Goal: Task Accomplishment & Management: Manage account settings

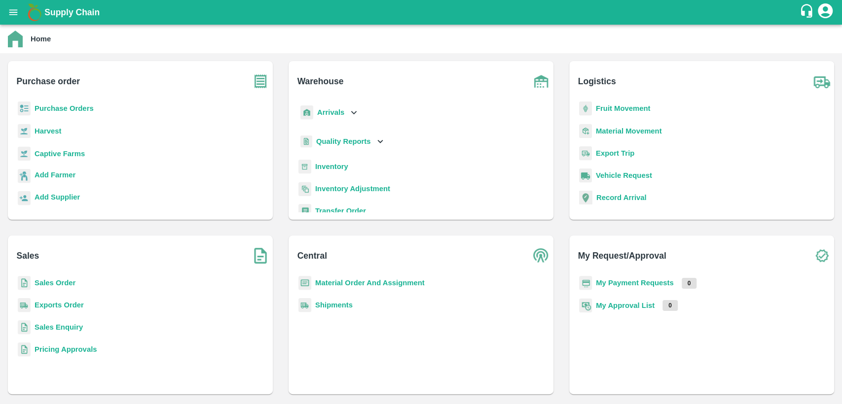
click at [415, 281] on b "Material Order And Assignment" at bounding box center [369, 283] width 109 height 8
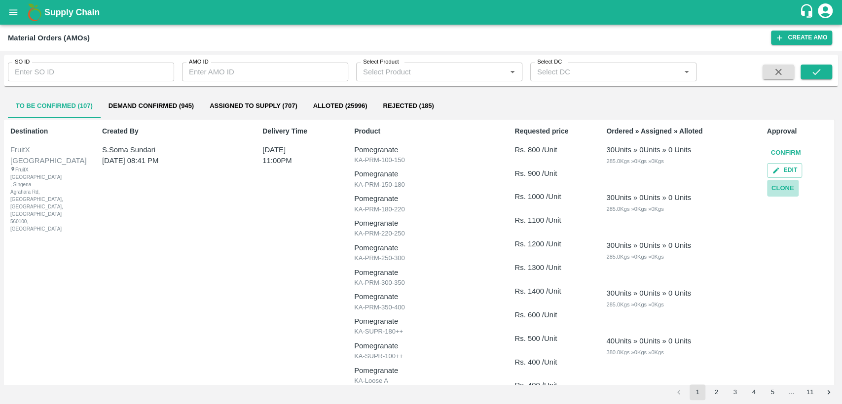
click at [775, 186] on button "Clone" at bounding box center [783, 188] width 32 height 17
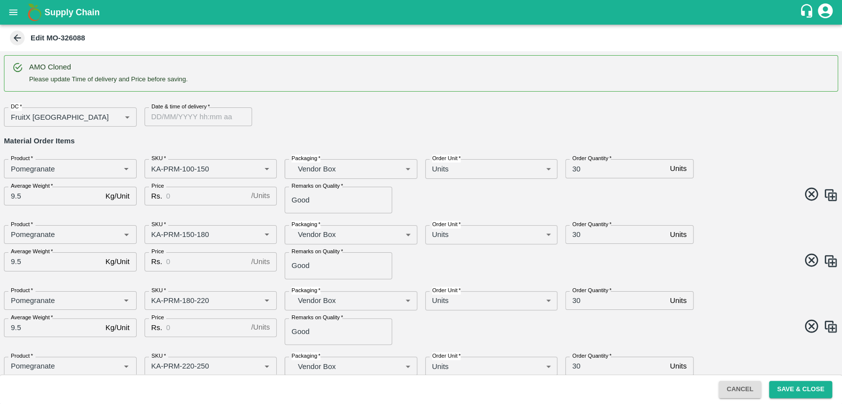
type input "DD/MM/YYYY hh:mm aa"
click at [189, 113] on input "DD/MM/YYYY hh:mm aa" at bounding box center [194, 116] width 101 height 19
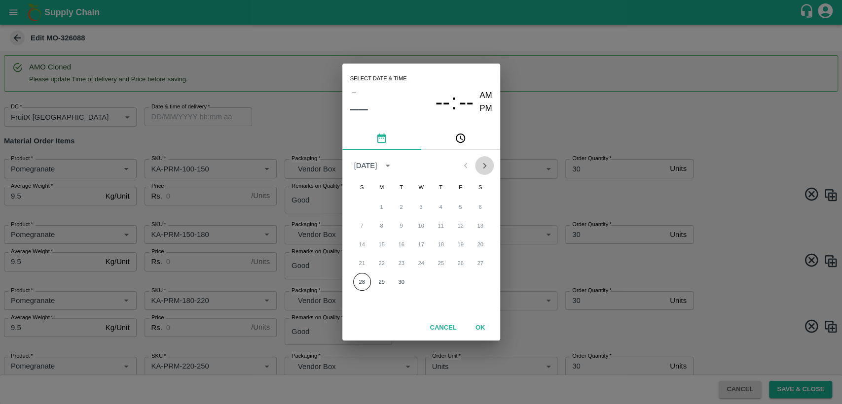
click at [483, 163] on icon "Next month" at bounding box center [484, 165] width 3 height 5
click at [439, 211] on button "2" at bounding box center [441, 207] width 18 height 18
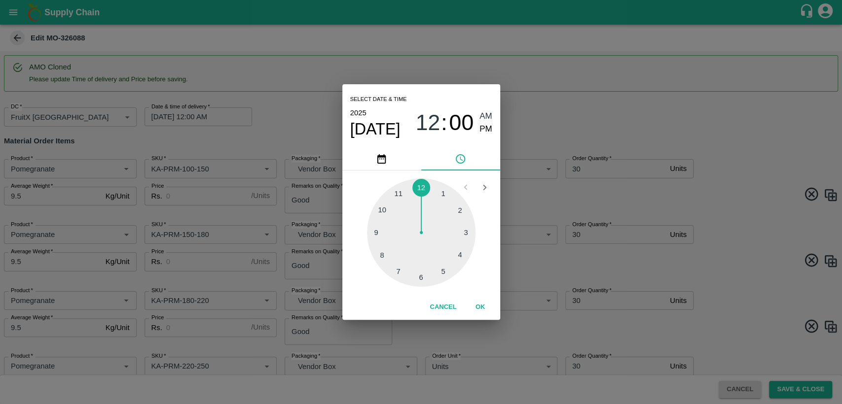
click at [383, 210] on div at bounding box center [421, 232] width 108 height 108
click at [421, 188] on div at bounding box center [421, 232] width 108 height 108
click at [464, 187] on icon "Open previous view" at bounding box center [464, 187] width 3 height 5
click at [399, 194] on div at bounding box center [421, 232] width 108 height 108
click at [481, 129] on span "PM" at bounding box center [485, 129] width 13 height 13
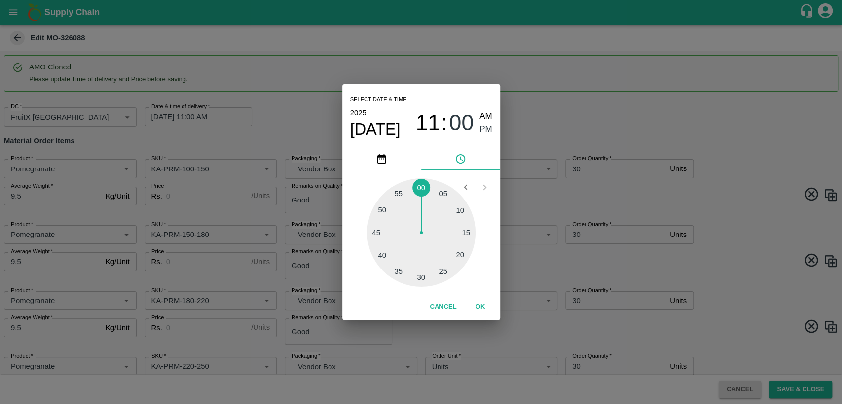
type input "02/10/2025 11:00 PM"
click at [481, 305] on button "OK" at bounding box center [480, 307] width 32 height 17
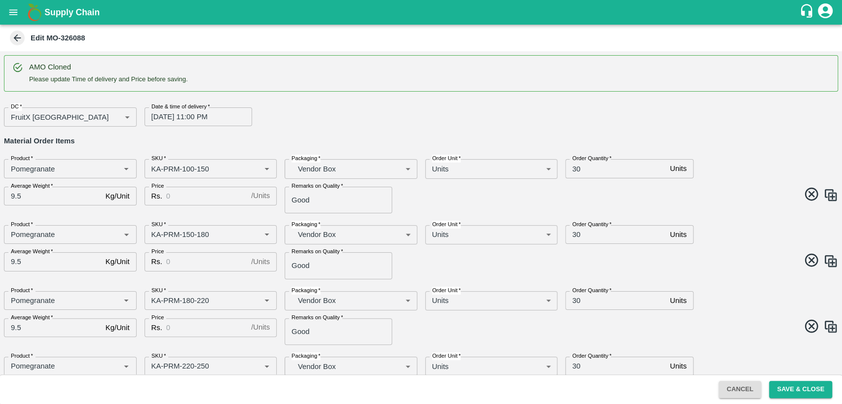
click at [793, 100] on div "DC   * FruitX Bangalore 147 DC Date & time of delivery   * 02/10/2025 11:00 PM …" at bounding box center [417, 113] width 842 height 27
click at [572, 167] on input "30" at bounding box center [615, 168] width 101 height 19
type input "200"
click at [177, 198] on input "Price" at bounding box center [206, 196] width 81 height 19
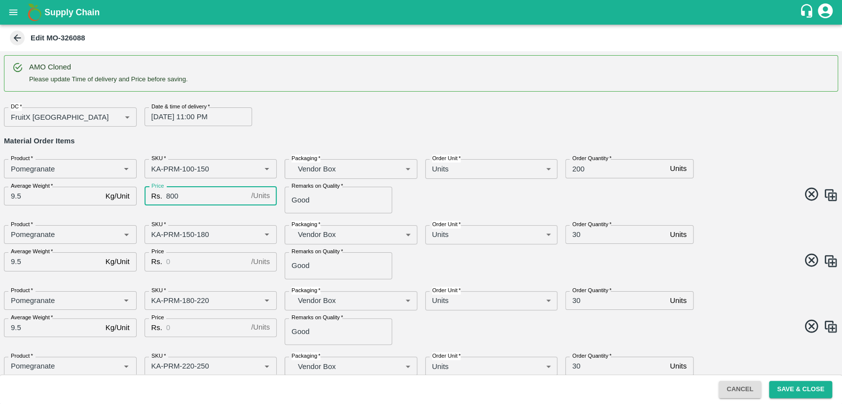
type input "800"
click at [185, 262] on input "Price" at bounding box center [206, 261] width 81 height 19
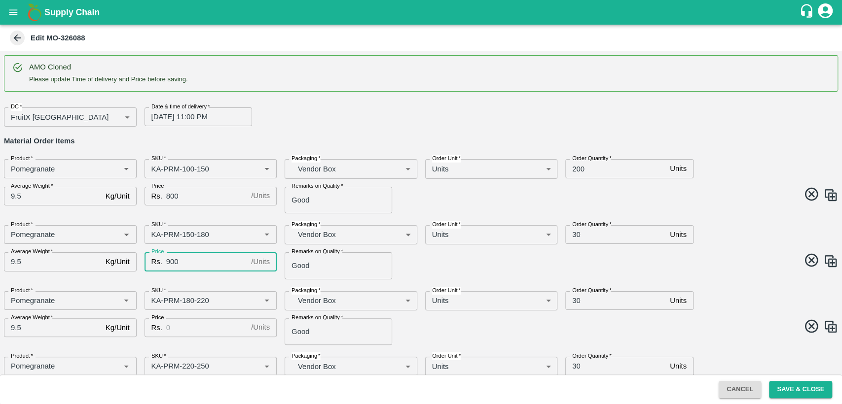
type input "900"
click at [575, 232] on input "30" at bounding box center [615, 234] width 101 height 19
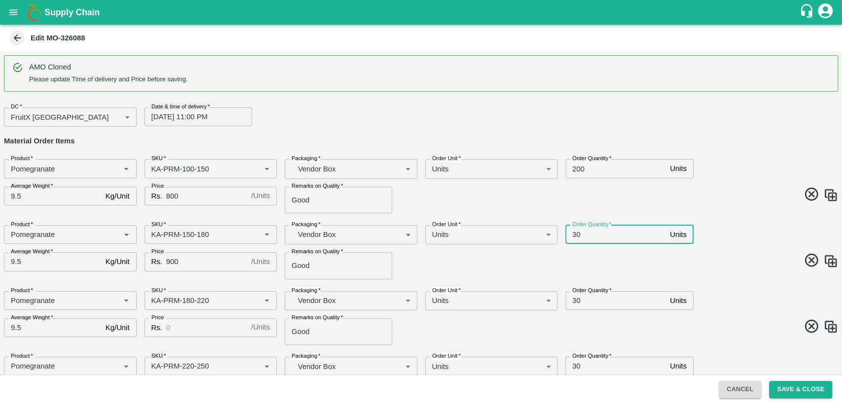
click at [575, 232] on input "30" at bounding box center [615, 234] width 101 height 19
type input "200"
click at [170, 326] on input "Price" at bounding box center [206, 327] width 81 height 19
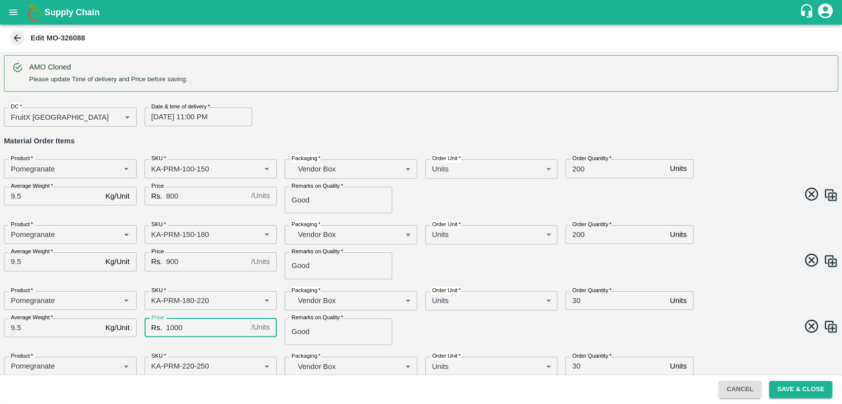
type input "1000"
click at [575, 299] on input "30" at bounding box center [615, 300] width 101 height 19
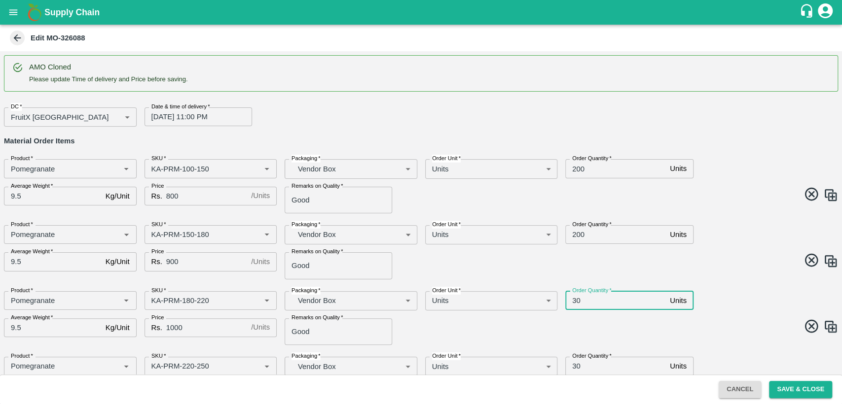
click at [575, 299] on input "30" at bounding box center [615, 300] width 101 height 19
click at [688, 277] on div "Product   * Product   * SKU   * SKU   * Packaging   * Vendor Box BOM/276 Packag…" at bounding box center [417, 248] width 842 height 62
click at [590, 302] on input "2000" at bounding box center [615, 300] width 101 height 19
type input "200"
click at [676, 259] on span at bounding box center [627, 261] width 421 height 19
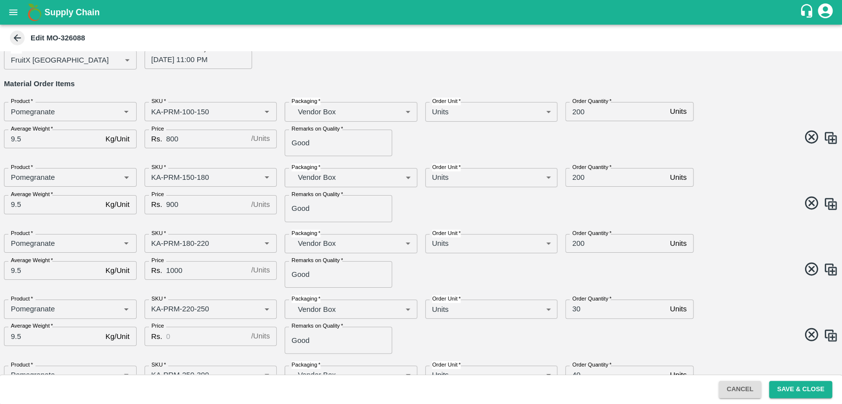
scroll to position [58, 0]
click at [183, 337] on input "Price" at bounding box center [206, 335] width 81 height 19
type input "1100"
click at [573, 306] on input "30" at bounding box center [615, 308] width 101 height 19
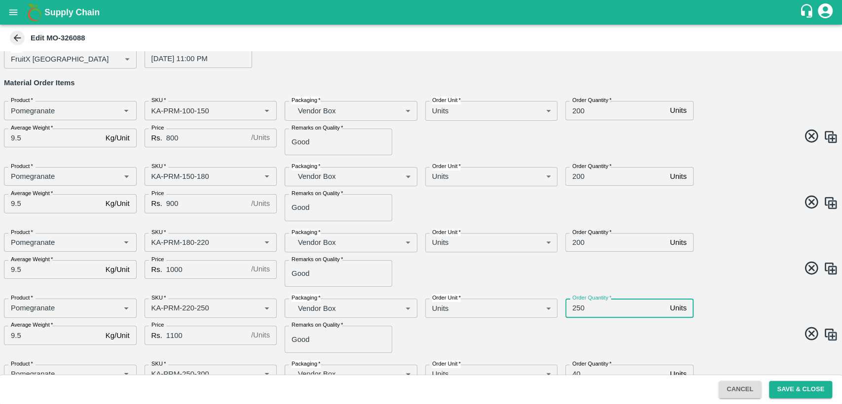
type input "250"
click at [672, 276] on span at bounding box center [627, 269] width 421 height 19
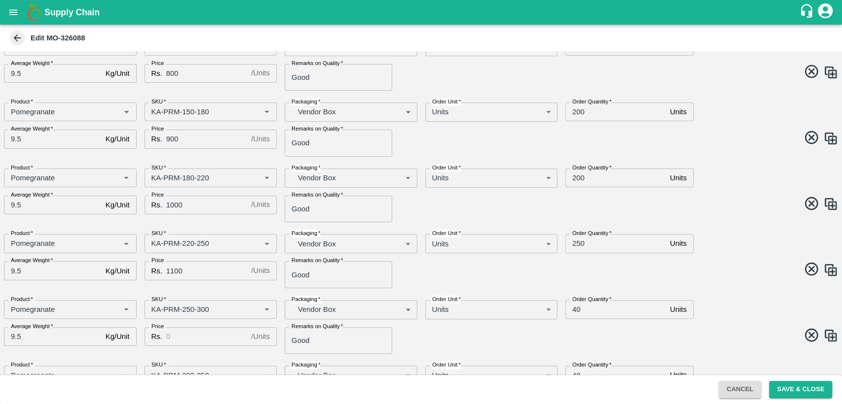
scroll to position [133, 0]
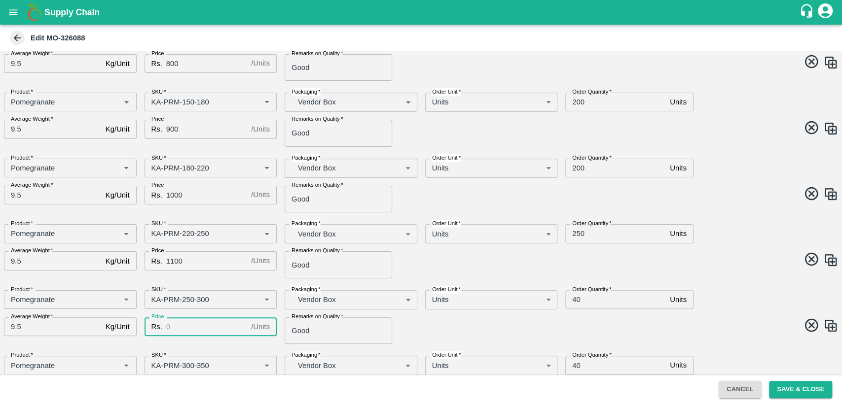
click at [198, 326] on input "Price" at bounding box center [206, 326] width 81 height 19
type input "1200"
click at [576, 298] on input "40" at bounding box center [615, 299] width 101 height 19
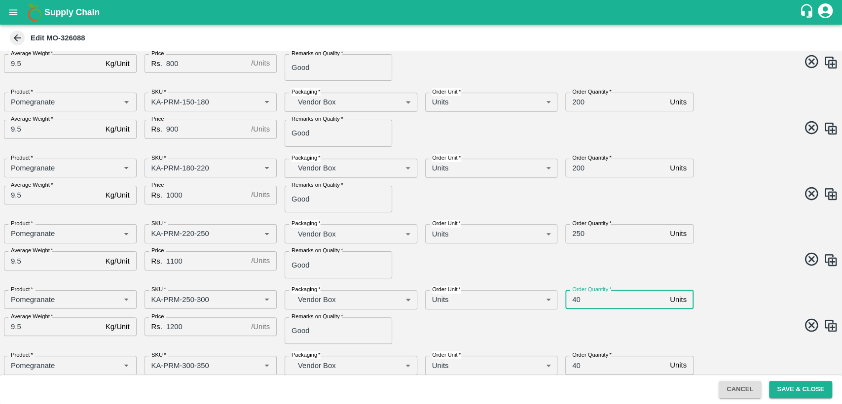
click at [576, 298] on input "40" at bounding box center [615, 299] width 101 height 19
click at [573, 233] on input "250" at bounding box center [615, 233] width 101 height 19
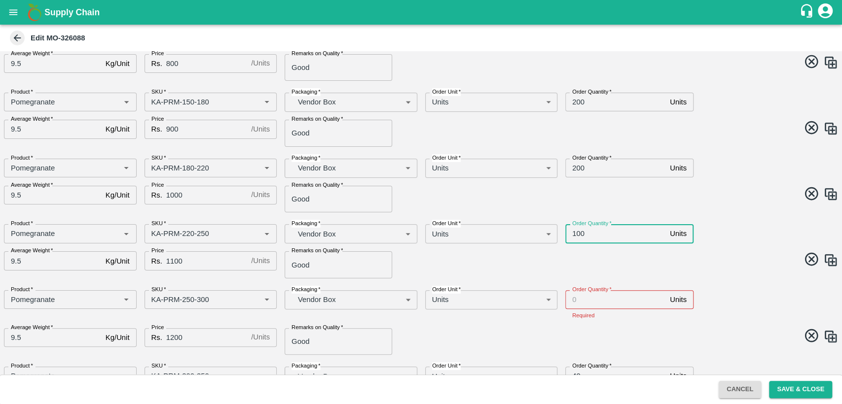
type input "100"
click at [601, 301] on input "Order Quantity   *" at bounding box center [615, 299] width 101 height 19
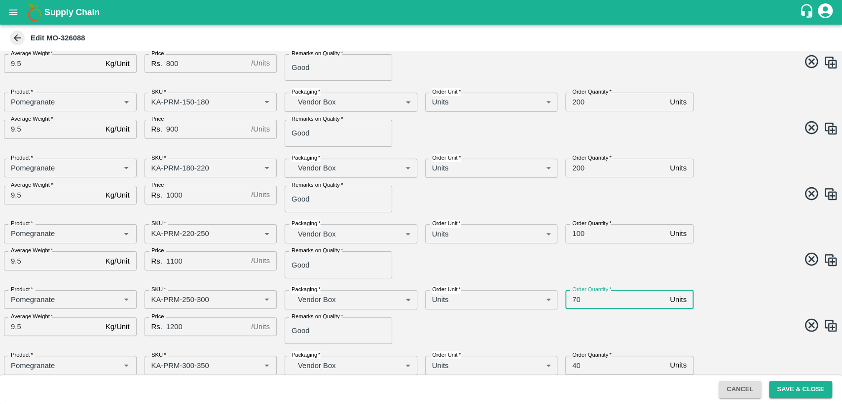
type input "70"
click at [611, 326] on span at bounding box center [627, 326] width 421 height 19
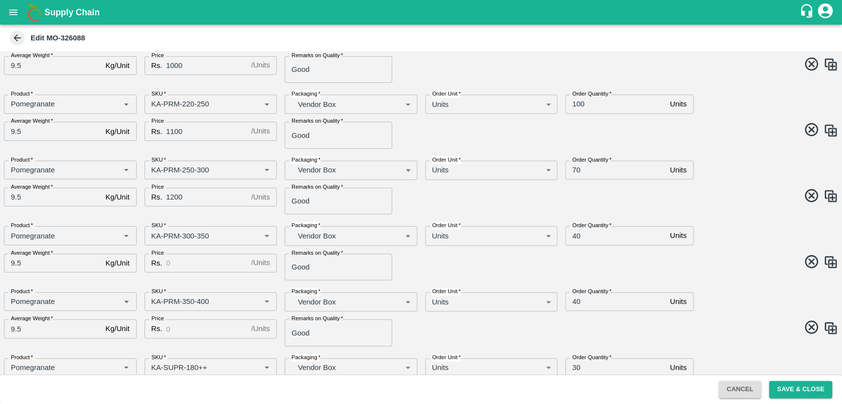
scroll to position [264, 0]
click at [573, 234] on input "40" at bounding box center [615, 233] width 101 height 19
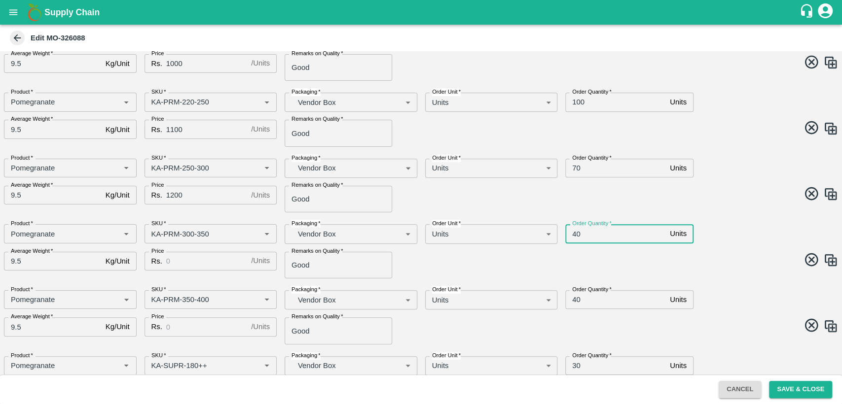
click at [573, 234] on input "40" at bounding box center [615, 233] width 101 height 19
type input "50"
click at [573, 301] on input "40" at bounding box center [615, 299] width 101 height 19
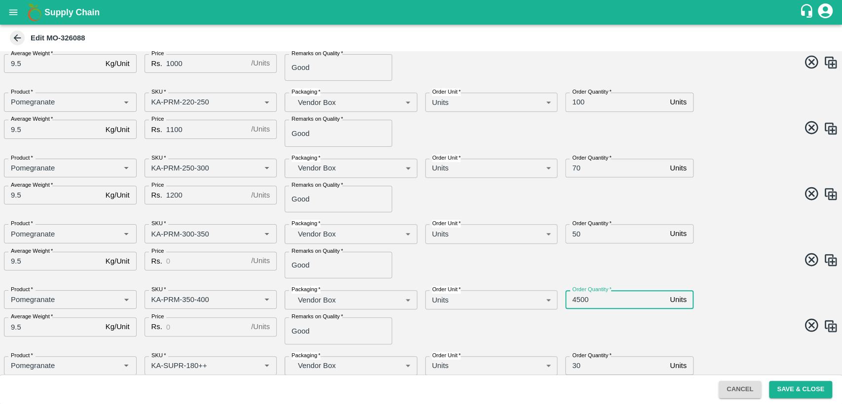
click at [573, 301] on input "4500" at bounding box center [615, 299] width 101 height 19
type input "50"
click at [174, 261] on input "Price" at bounding box center [206, 261] width 81 height 19
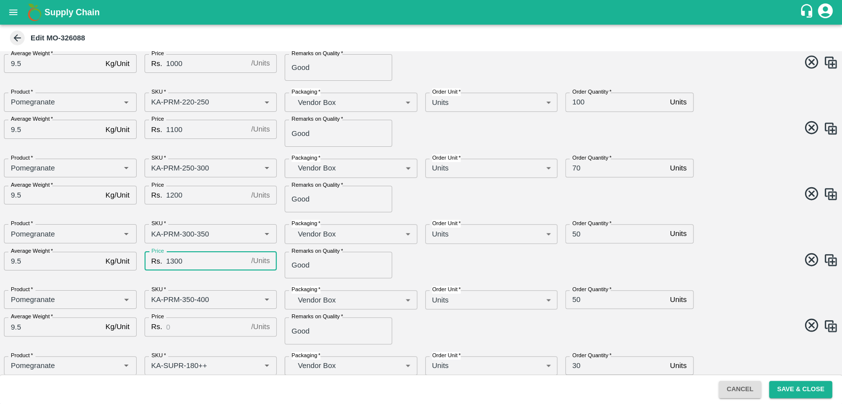
type input "1300"
click at [181, 332] on input "Price" at bounding box center [206, 326] width 81 height 19
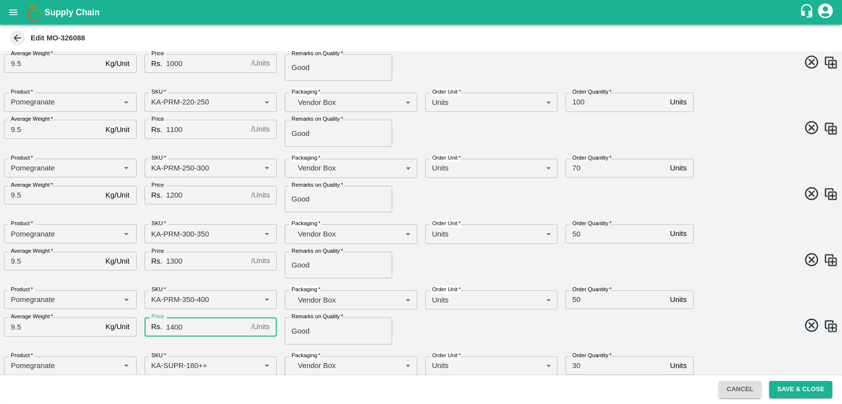
type input "1400"
click at [471, 322] on span at bounding box center [627, 326] width 421 height 19
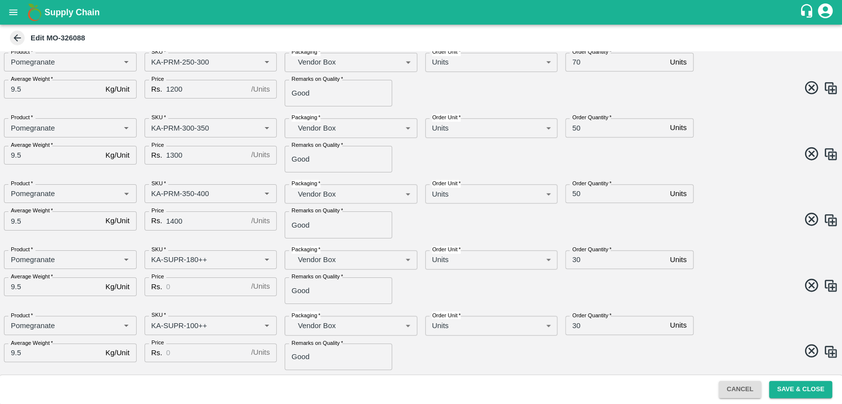
scroll to position [371, 0]
click at [181, 288] on input "Price" at bounding box center [206, 286] width 81 height 19
type input "600"
click at [196, 352] on input "Price" at bounding box center [206, 352] width 81 height 19
type input "500"
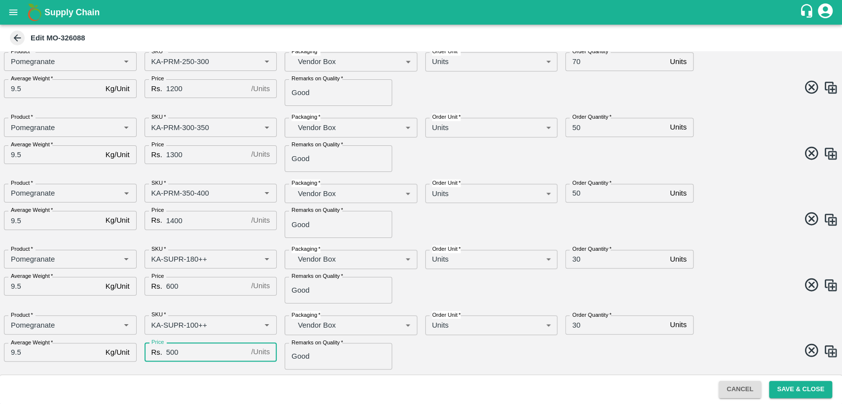
click at [576, 253] on input "30" at bounding box center [615, 259] width 101 height 19
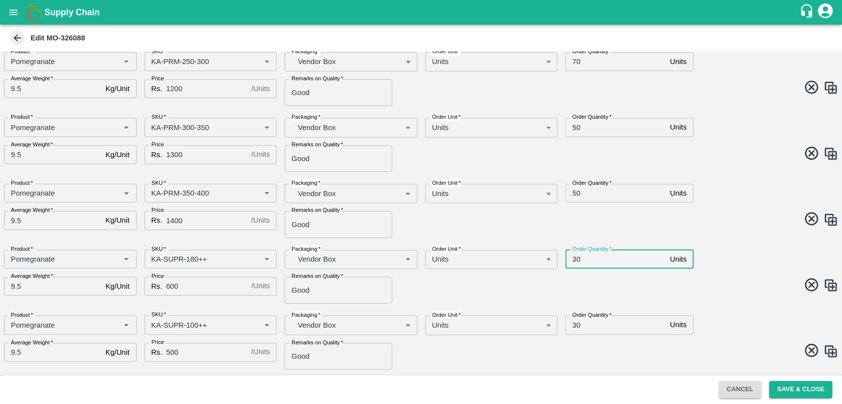
click at [576, 253] on input "30" at bounding box center [615, 259] width 101 height 19
type input "40"
click at [572, 328] on input "30" at bounding box center [615, 325] width 101 height 19
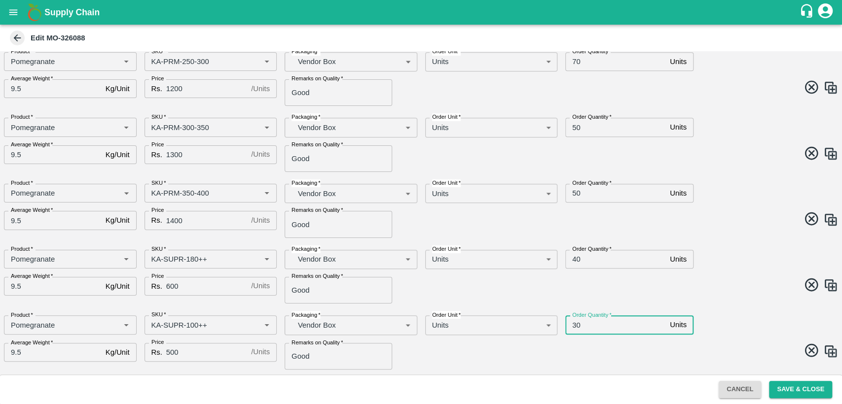
click at [572, 328] on input "30" at bounding box center [615, 325] width 101 height 19
type input "40"
click at [699, 265] on div "Order Quantity   * 40 Units Order Quantity" at bounding box center [662, 255] width 211 height 27
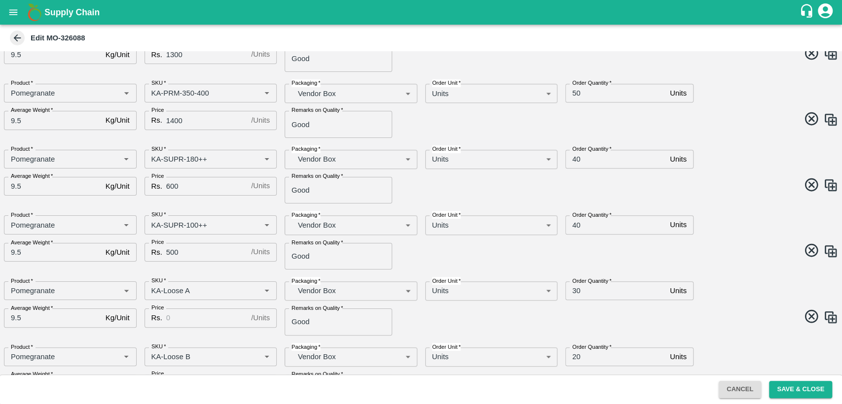
scroll to position [475, 0]
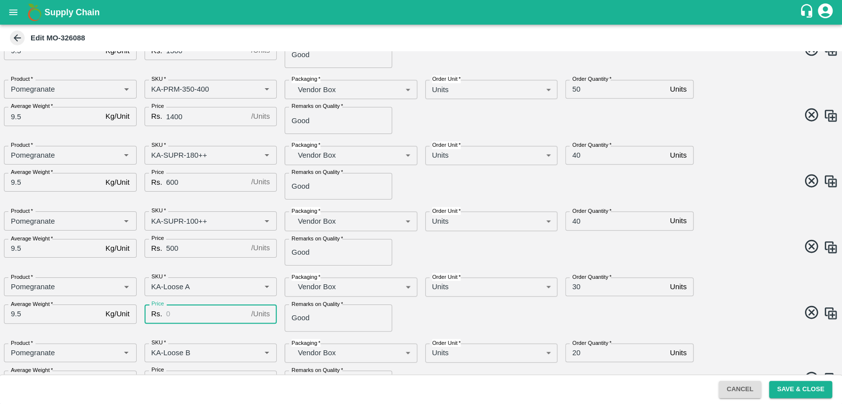
click at [213, 316] on input "Price" at bounding box center [206, 314] width 81 height 19
type input "400"
click at [444, 320] on span at bounding box center [627, 314] width 421 height 19
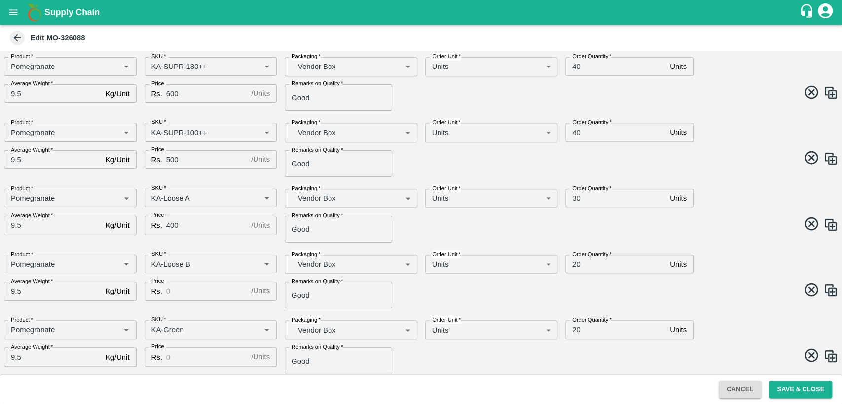
scroll to position [573, 0]
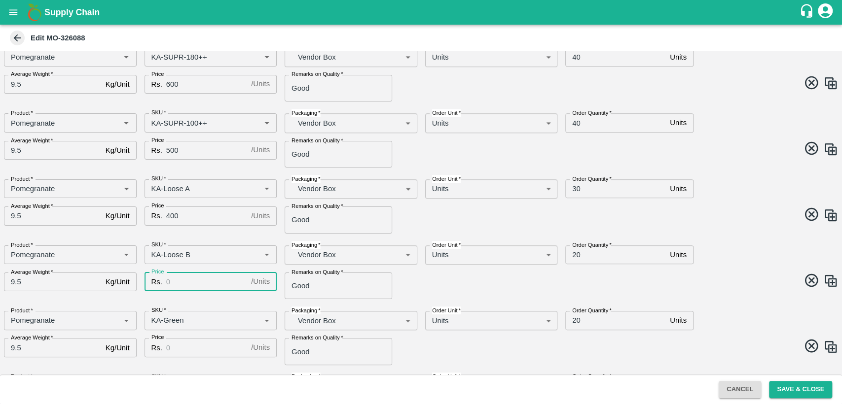
click at [185, 275] on input "Price" at bounding box center [206, 282] width 81 height 19
type input "400"
click at [200, 346] on input "Price" at bounding box center [206, 347] width 81 height 19
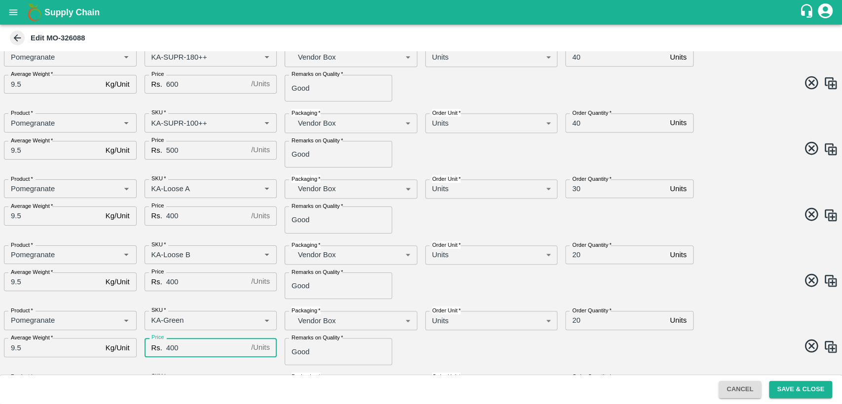
type input "400"
click at [429, 356] on span at bounding box center [627, 347] width 421 height 19
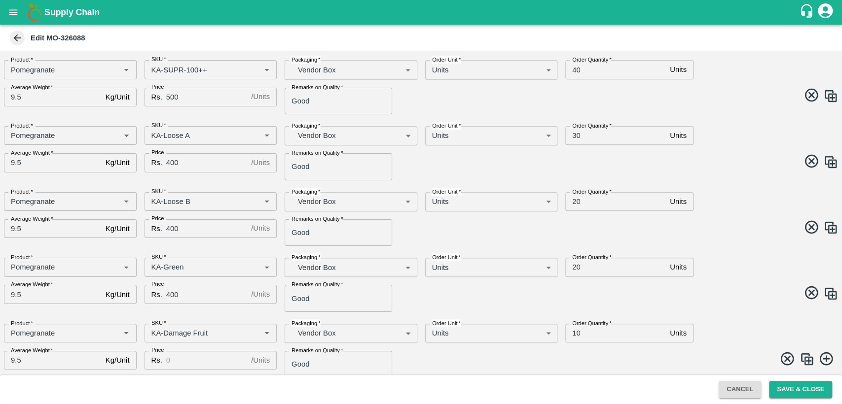
scroll to position [633, 0]
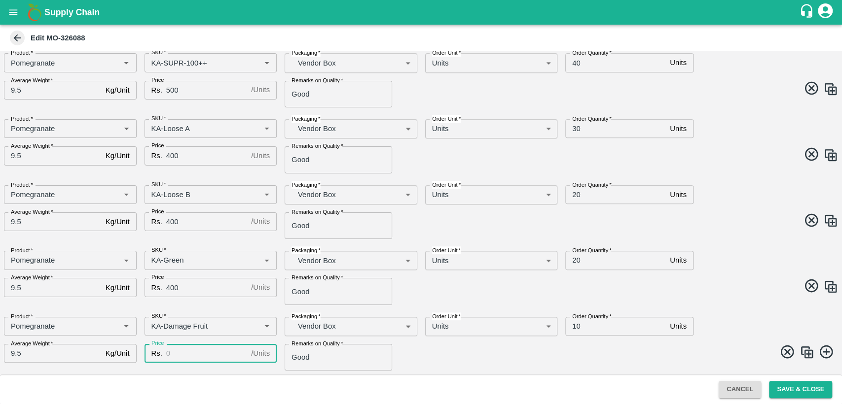
click at [193, 353] on input "Price" at bounding box center [206, 353] width 81 height 19
type input "400"
click at [513, 348] on span at bounding box center [627, 353] width 421 height 19
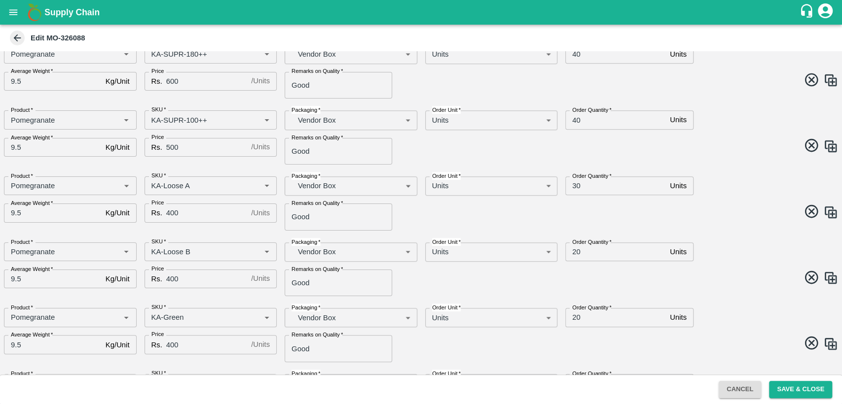
scroll to position [562, 0]
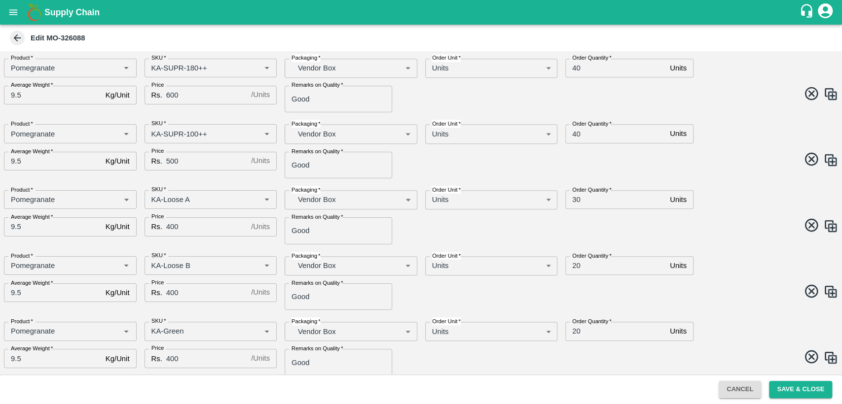
click at [576, 265] on input "20" at bounding box center [615, 265] width 101 height 19
type input "10"
click at [573, 331] on input "20" at bounding box center [615, 331] width 101 height 19
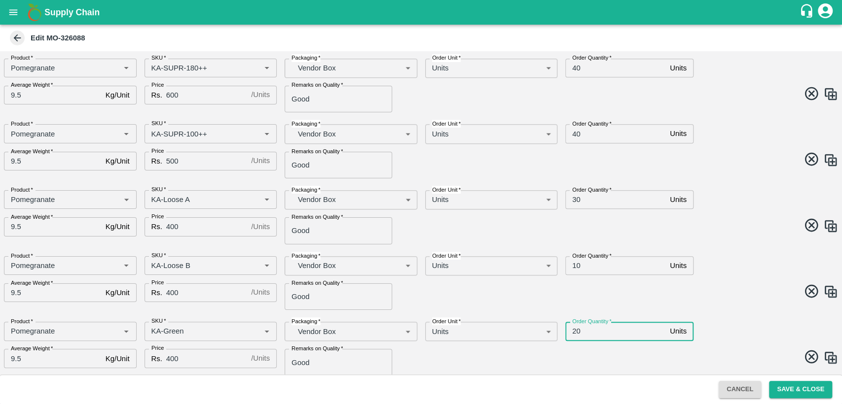
click at [573, 331] on input "20" at bounding box center [615, 331] width 101 height 19
click at [576, 196] on input "30" at bounding box center [615, 199] width 101 height 19
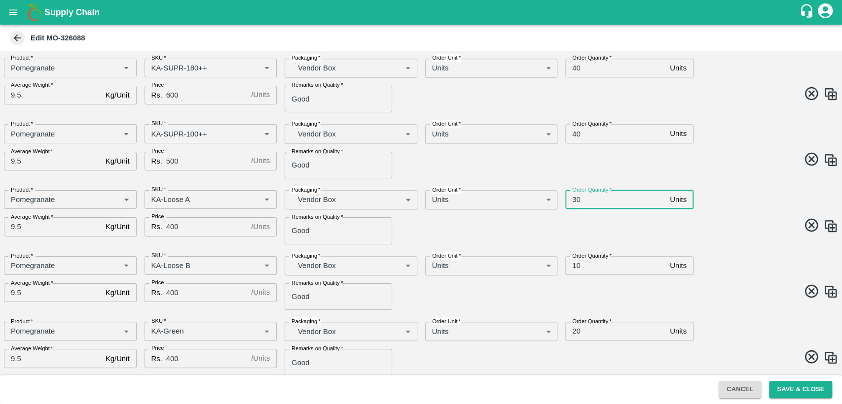
click at [576, 196] on input "30" at bounding box center [615, 199] width 101 height 19
type input "20"
click at [615, 296] on span at bounding box center [627, 292] width 421 height 19
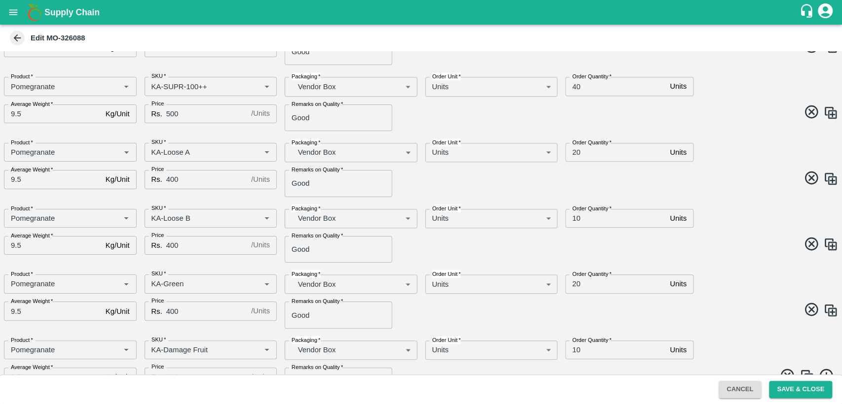
scroll to position [613, 0]
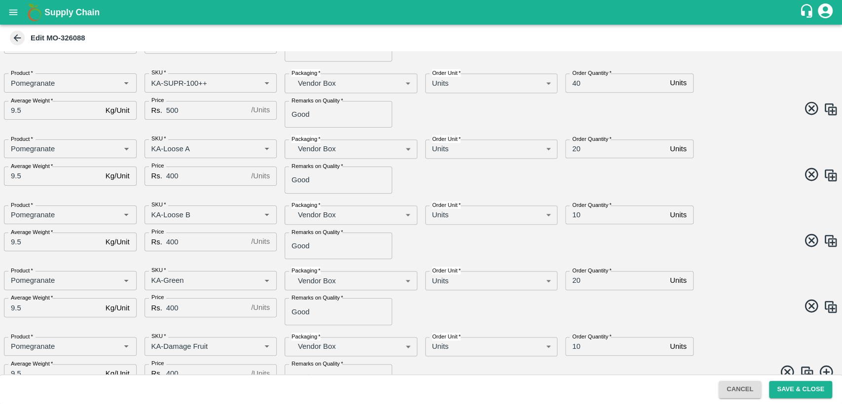
click at [572, 280] on input "20" at bounding box center [615, 280] width 101 height 19
click at [577, 281] on input "20" at bounding box center [615, 280] width 101 height 19
click at [575, 281] on input "20" at bounding box center [615, 280] width 101 height 19
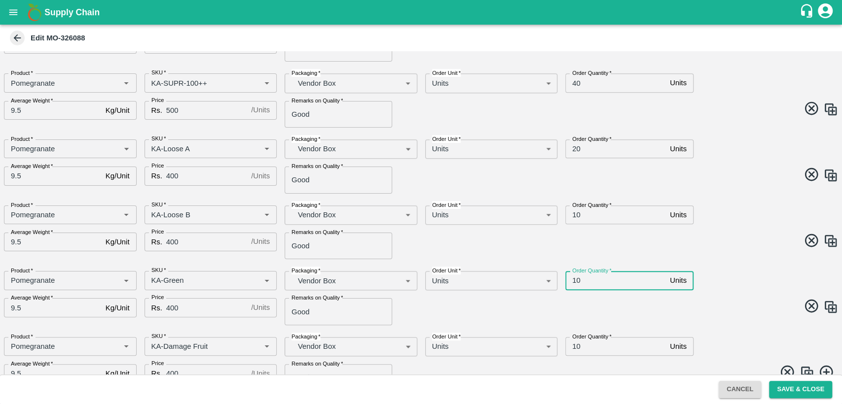
type input "10"
click at [650, 308] on span at bounding box center [627, 307] width 421 height 19
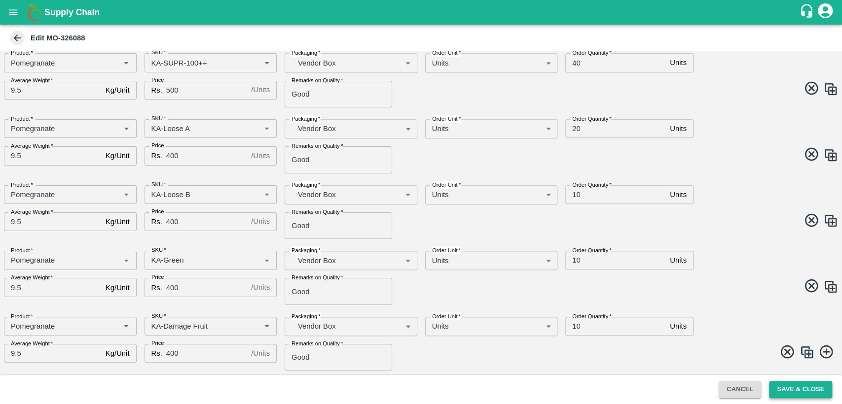
click at [809, 388] on button "Save & Close" at bounding box center [800, 389] width 63 height 17
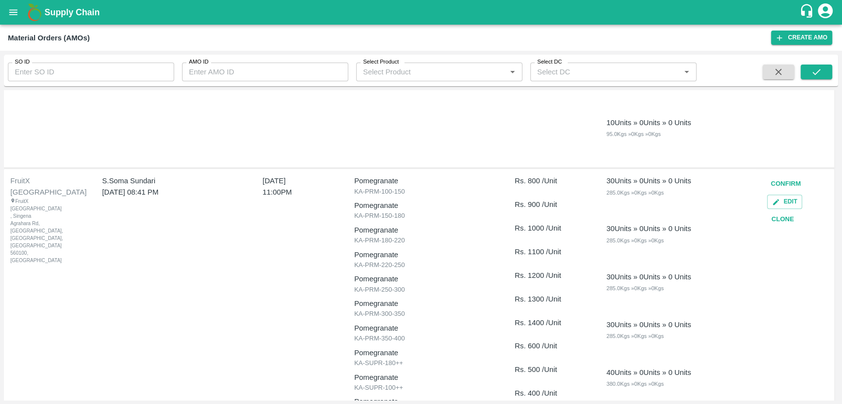
scroll to position [603, 0]
click at [771, 217] on button "Clone" at bounding box center [783, 218] width 32 height 17
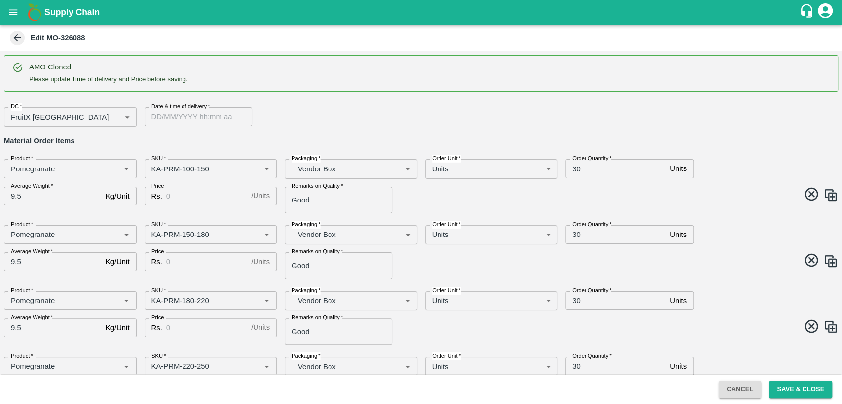
type input "DD/MM/YYYY hh:mm aa"
click at [166, 117] on input "DD/MM/YYYY hh:mm aa" at bounding box center [194, 116] width 101 height 19
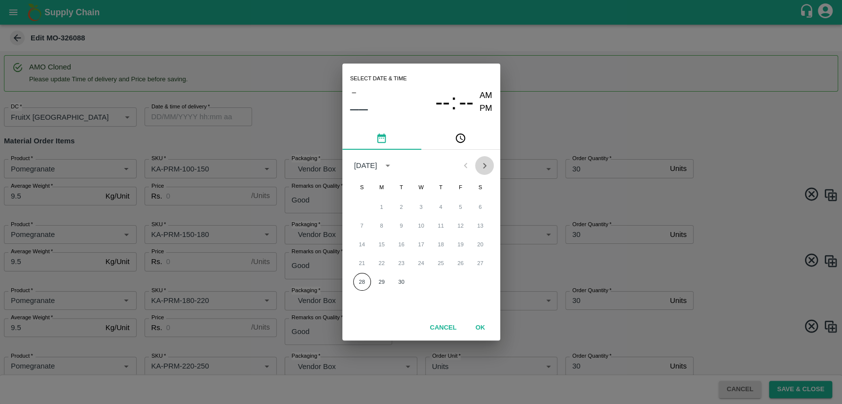
click at [481, 168] on icon "Next month" at bounding box center [484, 165] width 11 height 11
click at [438, 205] on button "2" at bounding box center [441, 207] width 18 height 18
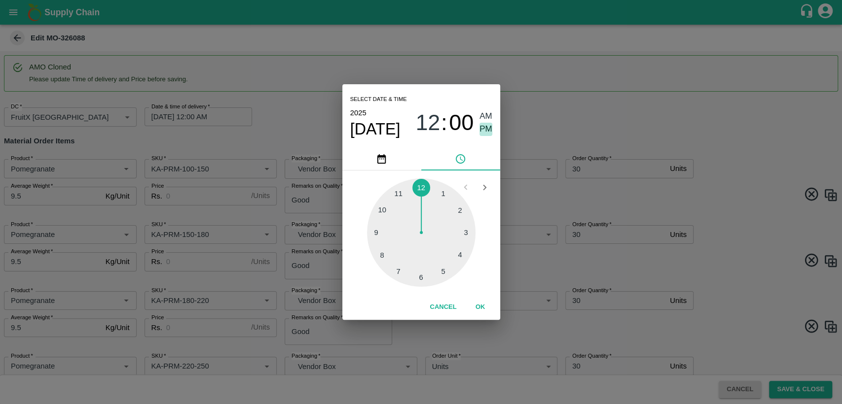
click at [489, 130] on span "PM" at bounding box center [485, 129] width 13 height 13
click at [433, 123] on span "12" at bounding box center [427, 123] width 25 height 26
click at [397, 197] on div at bounding box center [421, 232] width 108 height 108
click at [490, 109] on div "2025 Oct 2 11 : 00 AM PM" at bounding box center [421, 122] width 142 height 33
click at [489, 116] on span "AM" at bounding box center [485, 116] width 13 height 13
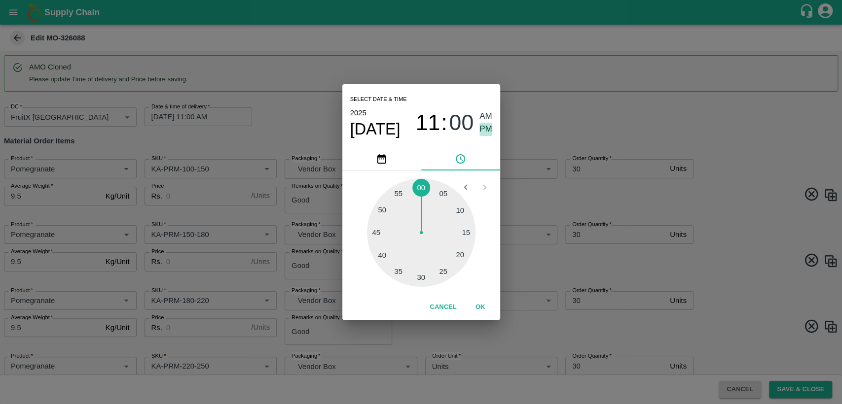
click at [485, 134] on span "PM" at bounding box center [485, 129] width 13 height 13
type input "02/10/2025 11:00 PM"
click at [479, 307] on button "OK" at bounding box center [480, 307] width 32 height 17
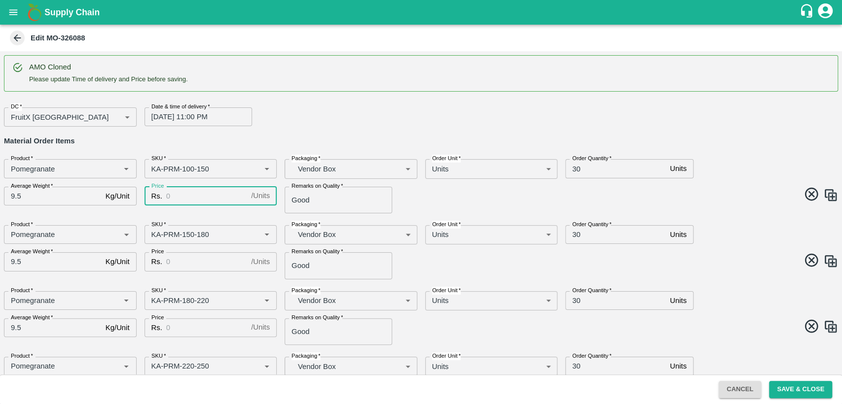
click at [178, 199] on input "Price" at bounding box center [206, 196] width 81 height 19
click at [726, 174] on div "Order Quantity   * 30 Units Order Quantity" at bounding box center [662, 164] width 211 height 27
click at [573, 167] on input "30" at bounding box center [615, 168] width 101 height 19
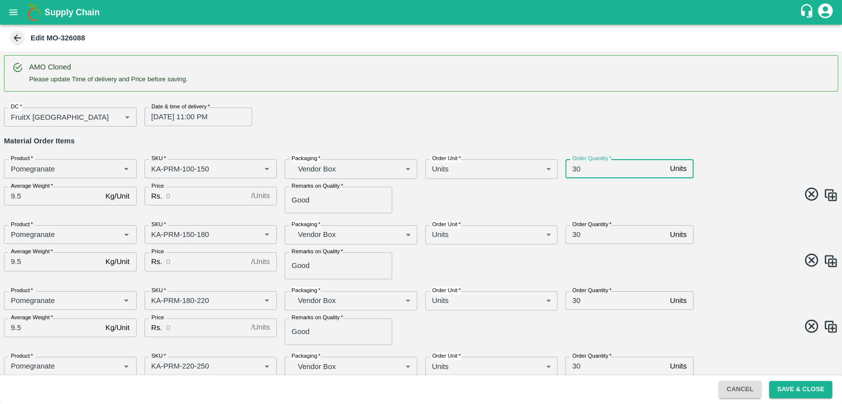
click at [573, 167] on input "30" at bounding box center [615, 168] width 101 height 19
type input "160"
click at [176, 190] on input "Price" at bounding box center [206, 196] width 81 height 19
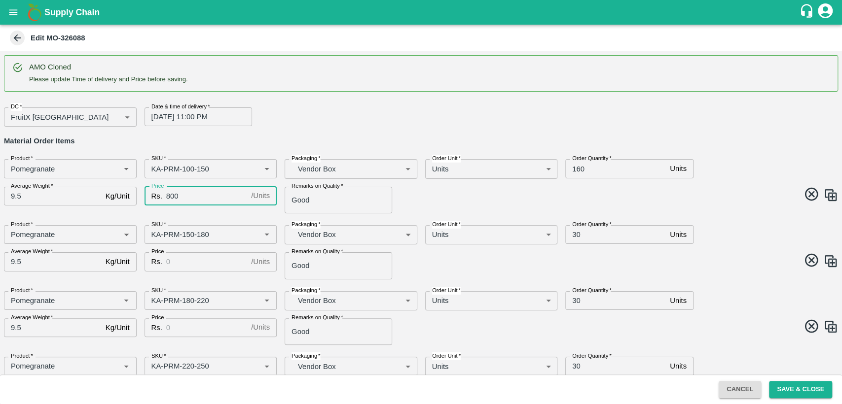
type input "800"
click at [182, 262] on input "Price" at bounding box center [206, 261] width 81 height 19
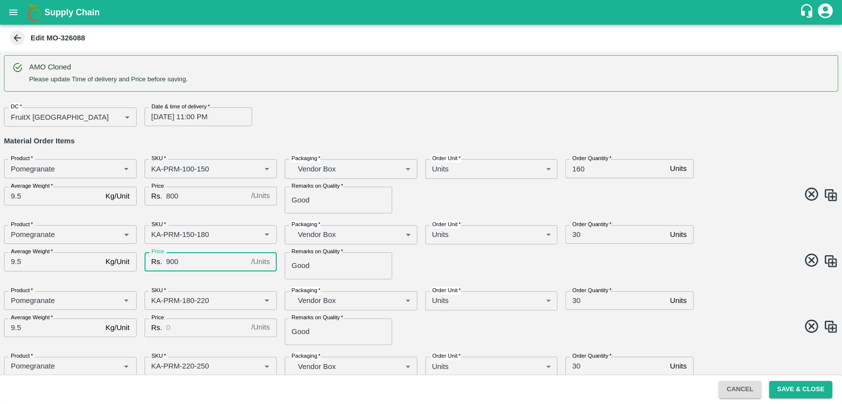
type input "900"
click at [574, 233] on input "30" at bounding box center [615, 234] width 101 height 19
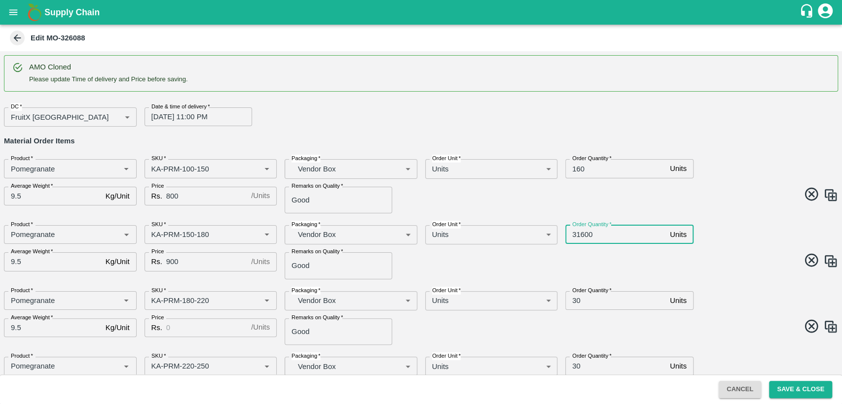
click at [574, 233] on input "31600" at bounding box center [615, 234] width 101 height 19
type input "160"
click at [589, 274] on div "Product   * Product   * SKU   * SKU   * Packaging   * Vendor Box BOM/276 Packag…" at bounding box center [417, 248] width 842 height 62
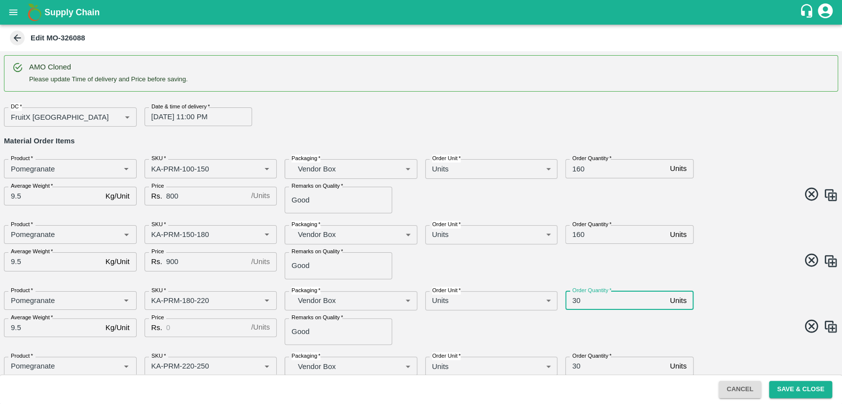
click at [574, 302] on input "30" at bounding box center [615, 300] width 101 height 19
type input "80"
click at [201, 321] on input "Price" at bounding box center [206, 327] width 81 height 19
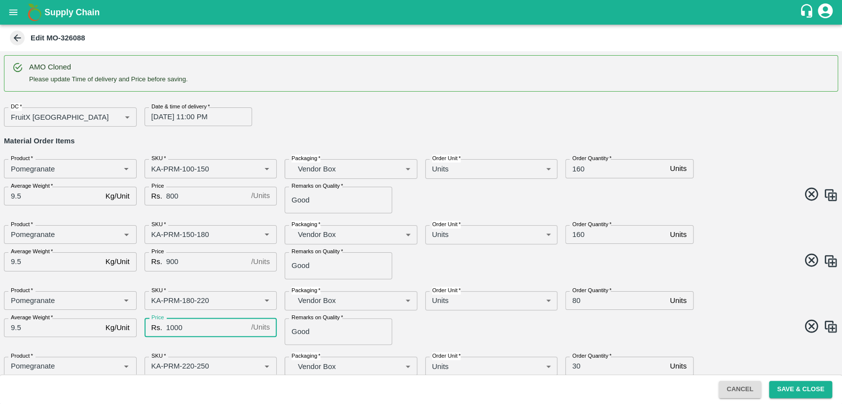
type input "1000"
click at [443, 318] on span at bounding box center [627, 327] width 421 height 19
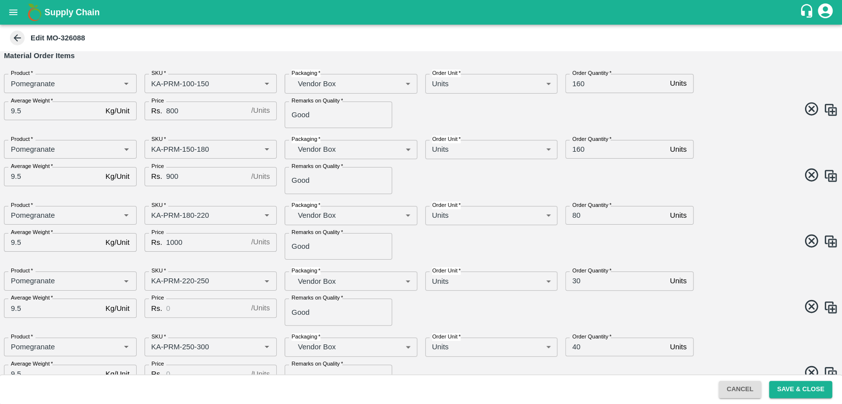
scroll to position [88, 0]
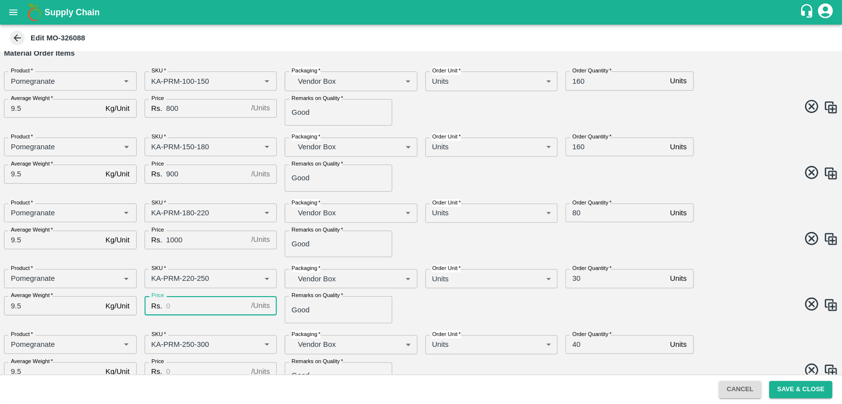
click at [193, 310] on input "Price" at bounding box center [206, 305] width 81 height 19
type input "1"
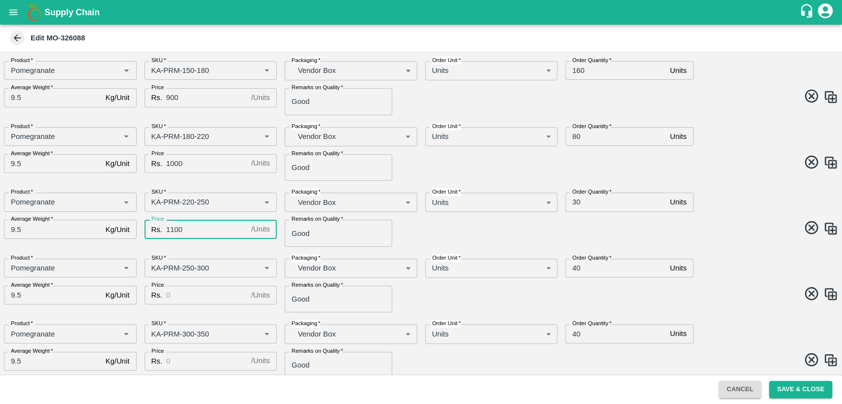
scroll to position [165, 0]
type input "1100"
click at [201, 290] on input "Price" at bounding box center [206, 294] width 81 height 19
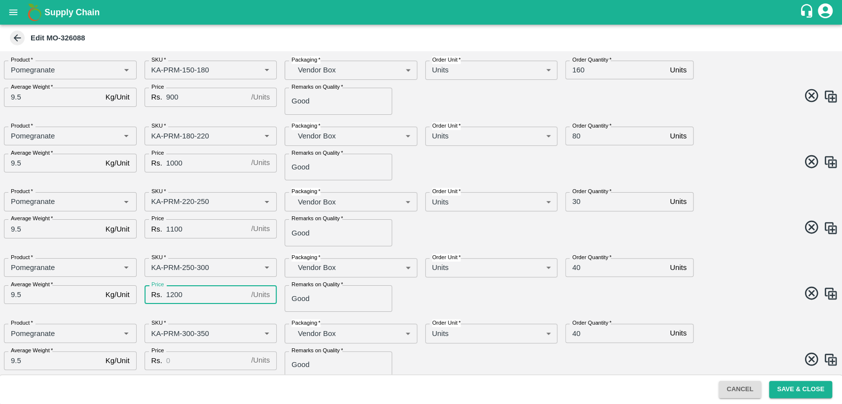
type input "1200"
click at [183, 361] on input "Price" at bounding box center [206, 361] width 81 height 19
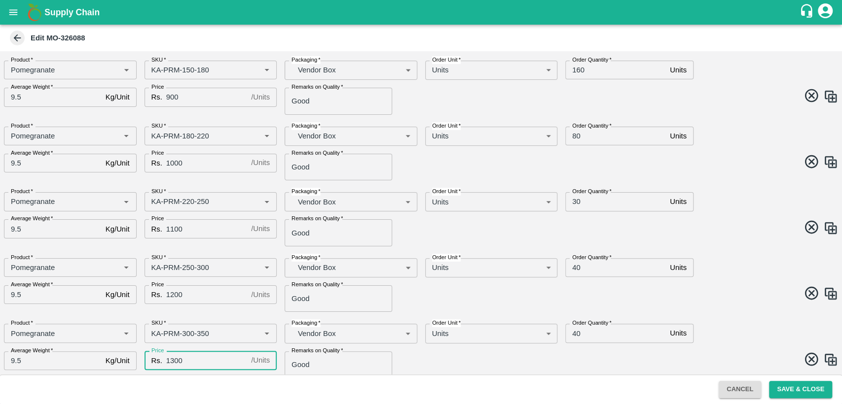
type input "1300"
click at [748, 276] on div "Order Quantity   * 40 Units Order Quantity" at bounding box center [662, 263] width 211 height 27
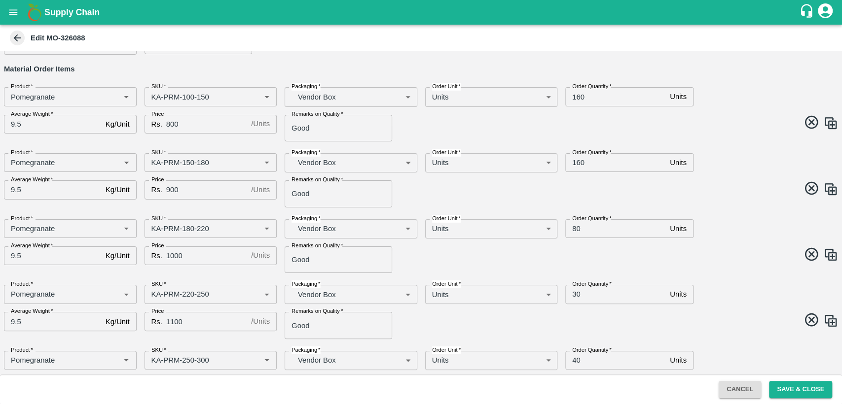
scroll to position [72, 0]
click at [573, 291] on input "30" at bounding box center [615, 293] width 101 height 19
type input "80"
click at [732, 240] on div "Product   * Product   * SKU   * SKU   * Packaging   * Vendor Box BOM/276 Packag…" at bounding box center [417, 242] width 842 height 62
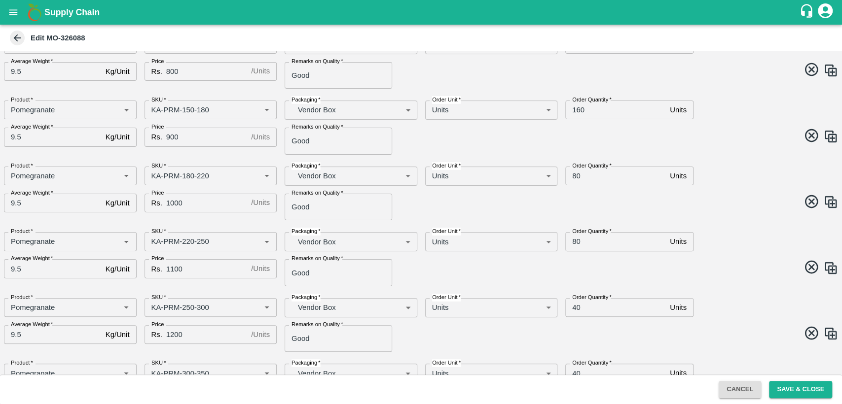
scroll to position [125, 0]
click at [574, 307] on input "40" at bounding box center [615, 307] width 101 height 19
type input "70"
click at [686, 279] on div "Product   * Product   * SKU   * SKU   * Packaging   * Vendor Box BOM/276 Packag…" at bounding box center [417, 255] width 842 height 62
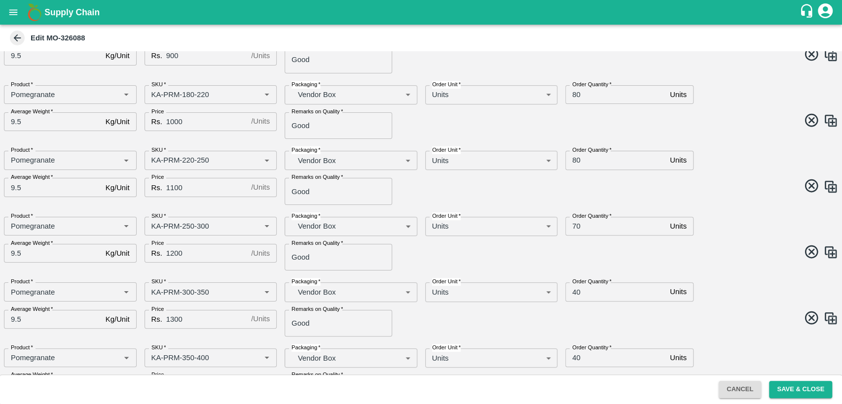
scroll to position [221, 0]
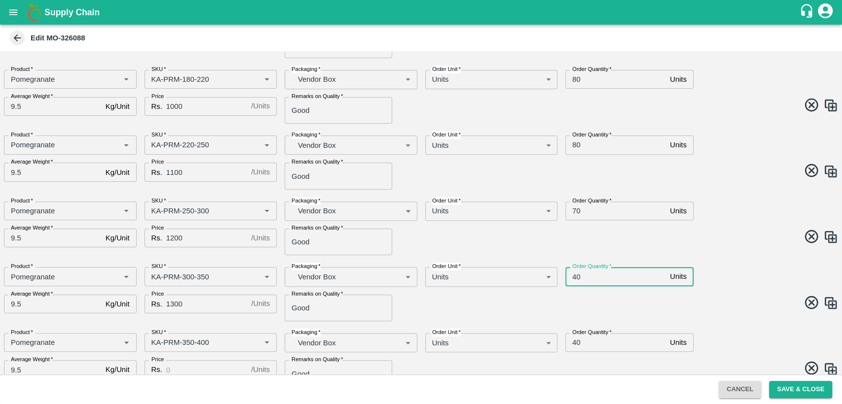
click at [575, 273] on input "40" at bounding box center [615, 276] width 101 height 19
type input "70"
click at [717, 236] on span at bounding box center [627, 238] width 421 height 19
click at [575, 345] on input "40" at bounding box center [615, 342] width 101 height 19
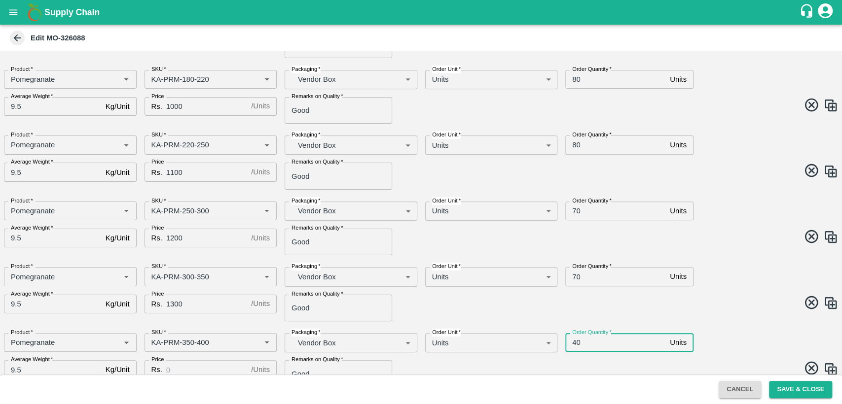
click at [575, 345] on input "40" at bounding box center [615, 342] width 101 height 19
type input "70"
click at [574, 342] on input "70" at bounding box center [615, 342] width 101 height 19
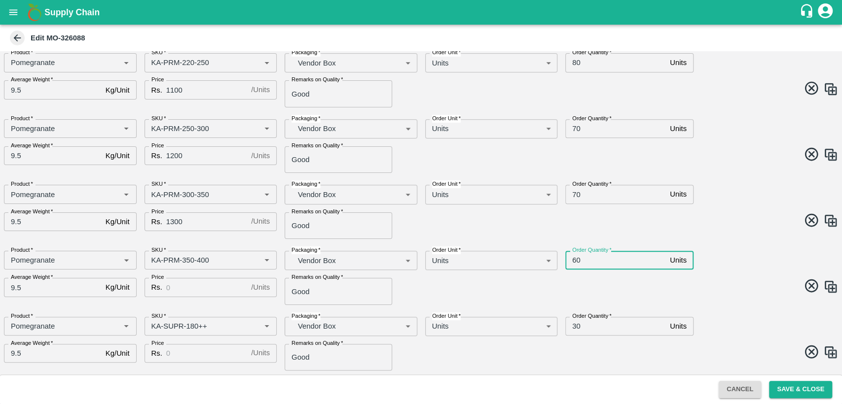
scroll to position [308, 0]
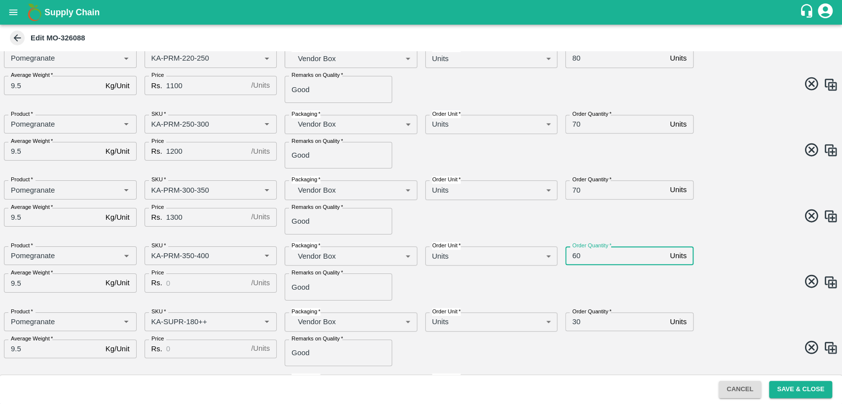
type input "60"
click at [181, 282] on input "Price" at bounding box center [206, 283] width 81 height 19
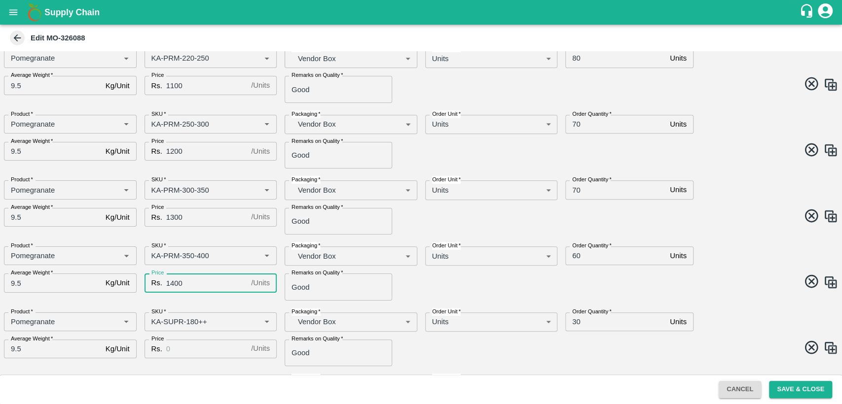
type input "1400"
click at [179, 352] on input "Price" at bounding box center [206, 349] width 81 height 19
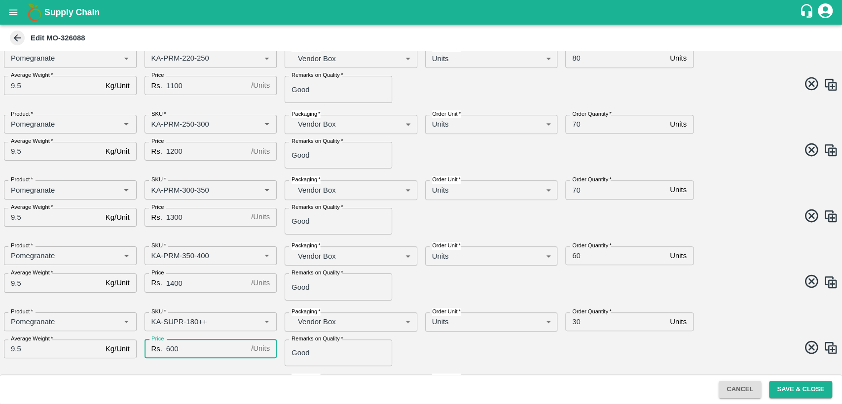
type input "600"
click at [572, 325] on input "30" at bounding box center [615, 322] width 101 height 19
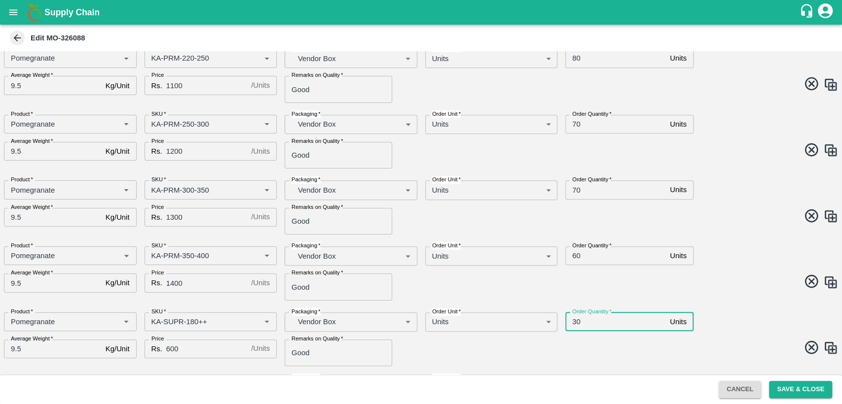
click at [572, 325] on input "30" at bounding box center [615, 322] width 101 height 19
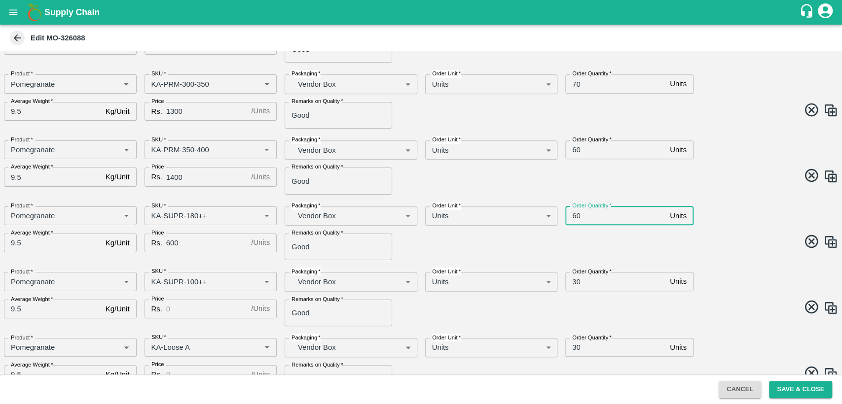
scroll to position [415, 0]
type input "60"
click at [574, 281] on input "30" at bounding box center [615, 280] width 101 height 19
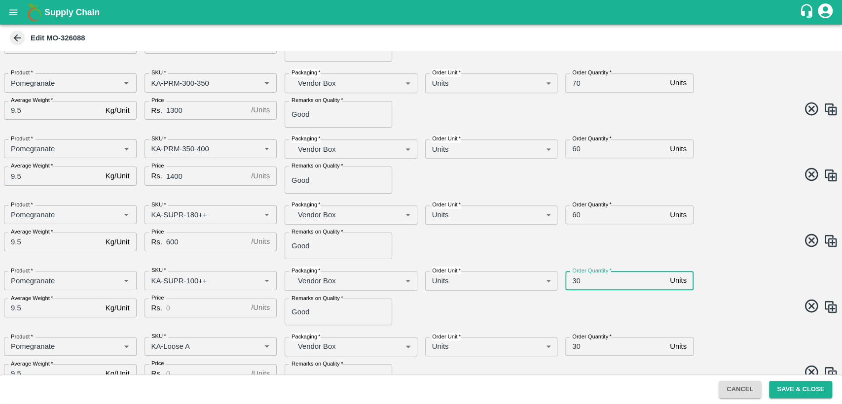
click at [574, 281] on input "30" at bounding box center [615, 280] width 101 height 19
type input "20"
click at [179, 306] on input "Price" at bounding box center [206, 308] width 81 height 19
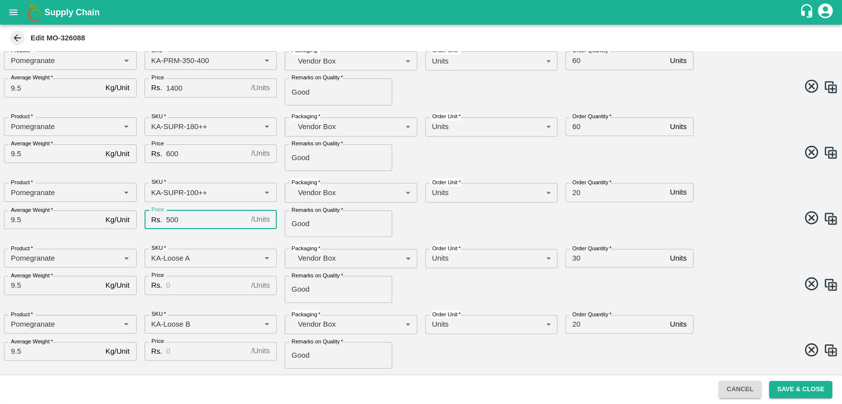
scroll to position [505, 0]
type input "500"
click at [188, 283] on input "Price" at bounding box center [206, 284] width 81 height 19
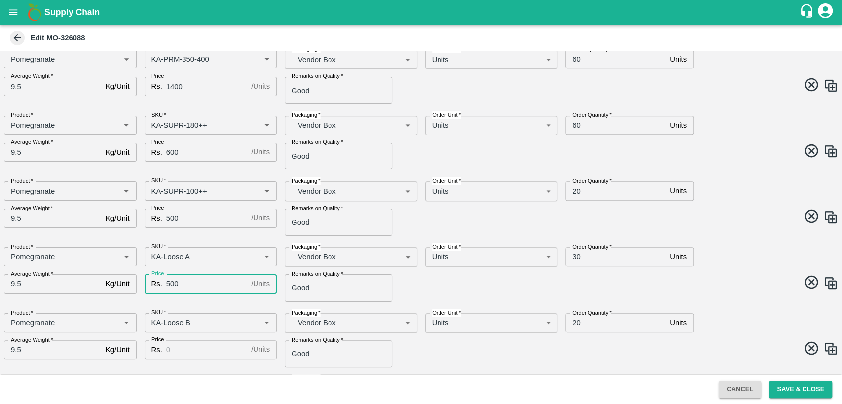
type input "500"
click at [575, 256] on input "30" at bounding box center [615, 256] width 101 height 19
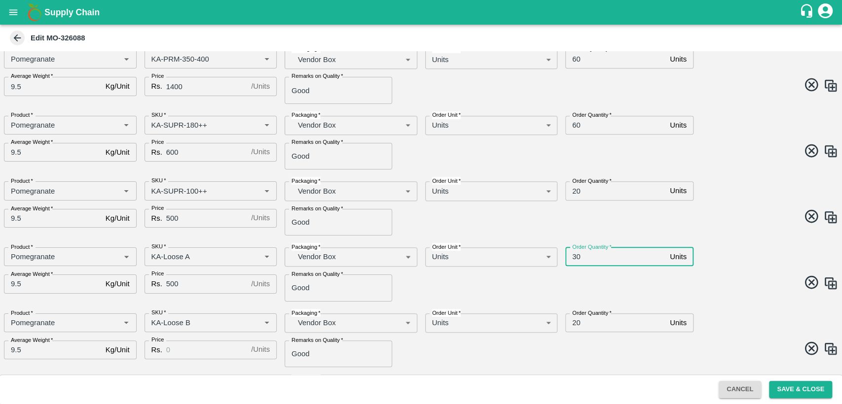
click at [575, 256] on input "30" at bounding box center [615, 256] width 101 height 19
type input "20"
click at [574, 321] on input "20" at bounding box center [615, 323] width 101 height 19
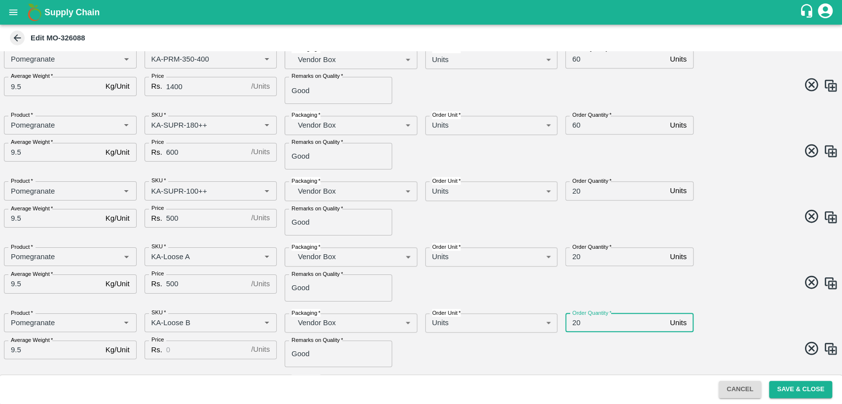
click at [574, 321] on input "20" at bounding box center [615, 323] width 101 height 19
type input "10"
click at [184, 350] on input "Price" at bounding box center [206, 350] width 81 height 19
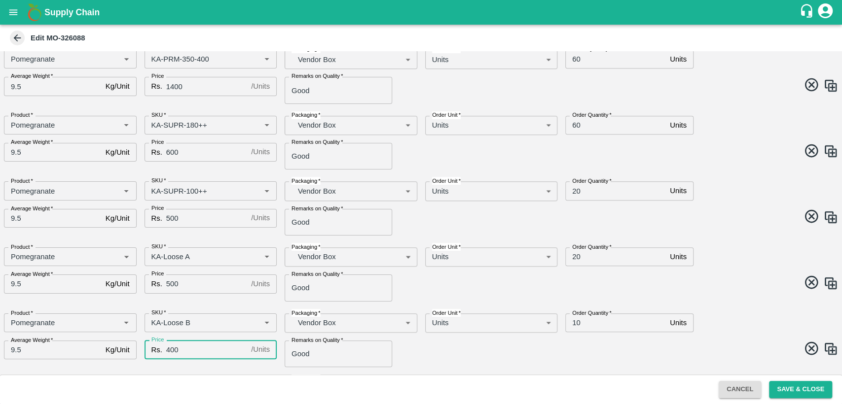
scroll to position [633, 0]
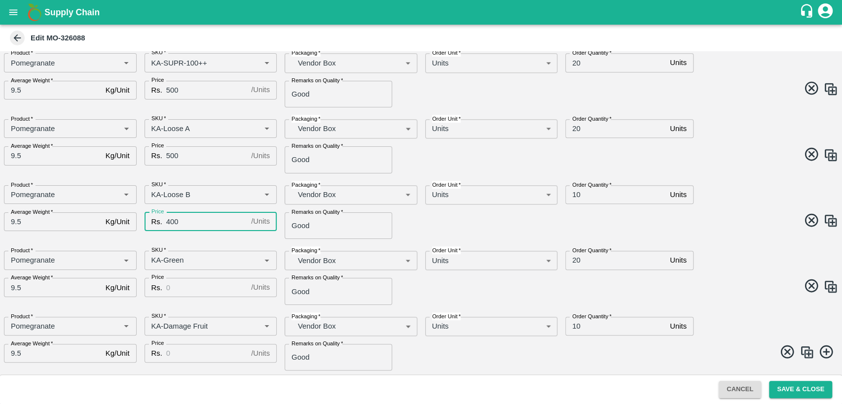
type input "400"
click at [175, 288] on input "Price" at bounding box center [206, 287] width 81 height 19
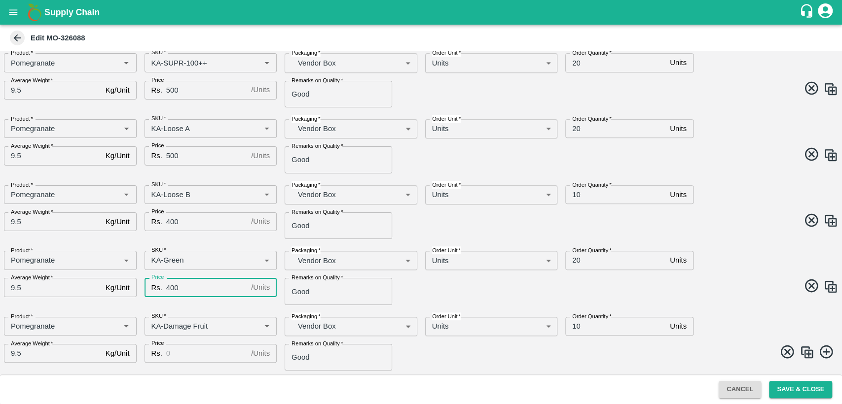
type input "400"
click at [172, 355] on input "Price" at bounding box center [206, 353] width 81 height 19
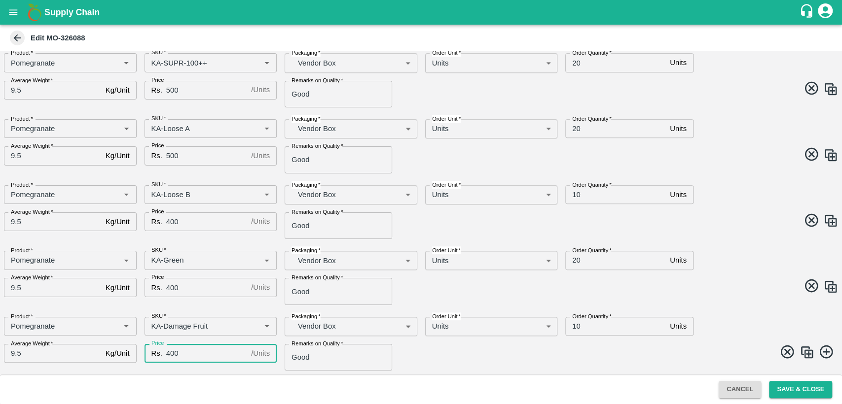
type input "400"
click at [573, 261] on input "20" at bounding box center [615, 260] width 101 height 19
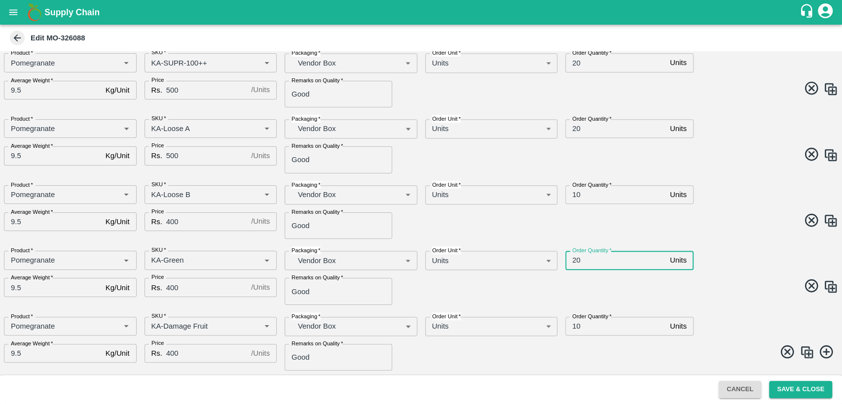
click at [573, 261] on input "20" at bounding box center [615, 260] width 101 height 19
type input "10"
click at [575, 193] on input "10" at bounding box center [615, 194] width 101 height 19
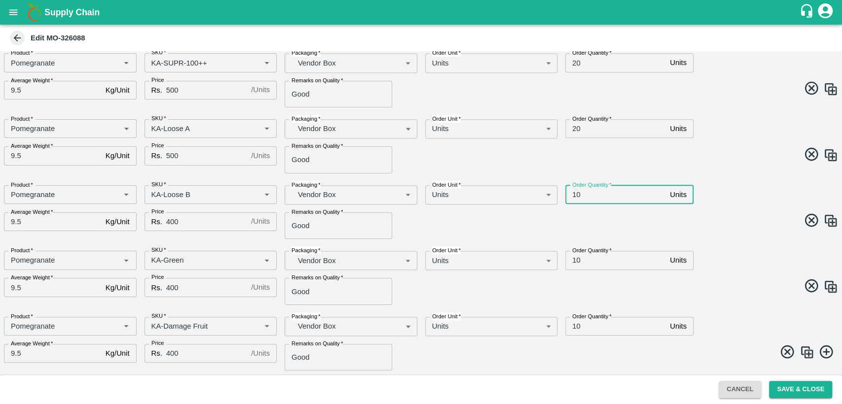
click at [575, 193] on input "10" at bounding box center [615, 194] width 101 height 19
type input "20"
click at [574, 260] on input "10" at bounding box center [615, 260] width 101 height 19
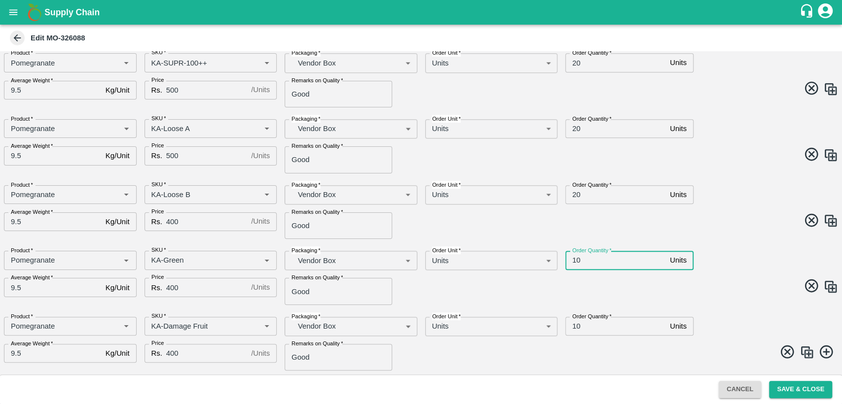
click at [574, 260] on input "10" at bounding box center [615, 260] width 101 height 19
type input "20"
click at [742, 266] on div "Order Quantity   * 20 Units Order Quantity" at bounding box center [662, 256] width 211 height 27
click at [574, 191] on input "20" at bounding box center [615, 194] width 101 height 19
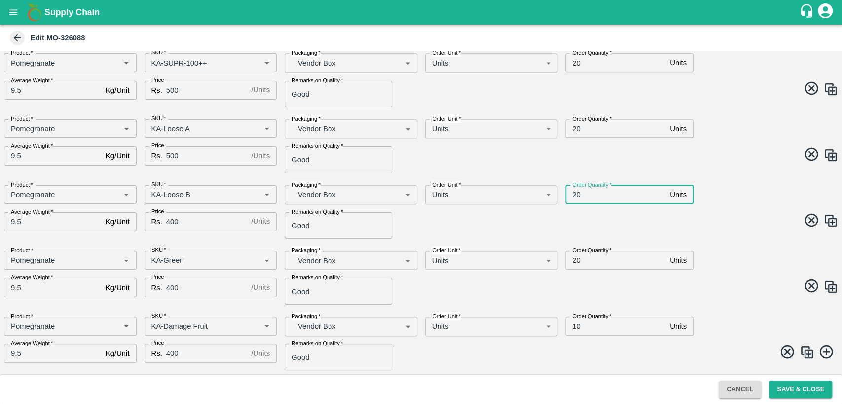
click at [574, 191] on input "20" at bounding box center [615, 194] width 101 height 19
type input "10"
click at [576, 264] on input "20" at bounding box center [615, 260] width 101 height 19
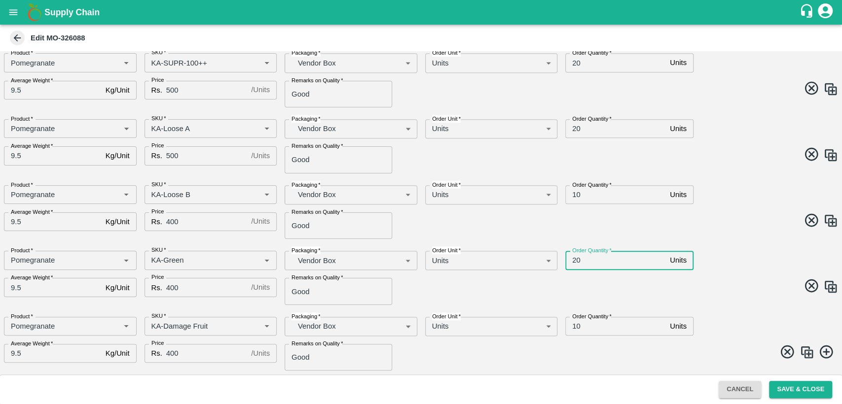
click at [576, 264] on input "20" at bounding box center [615, 260] width 101 height 19
type input "10"
click at [576, 127] on input "20" at bounding box center [615, 128] width 101 height 19
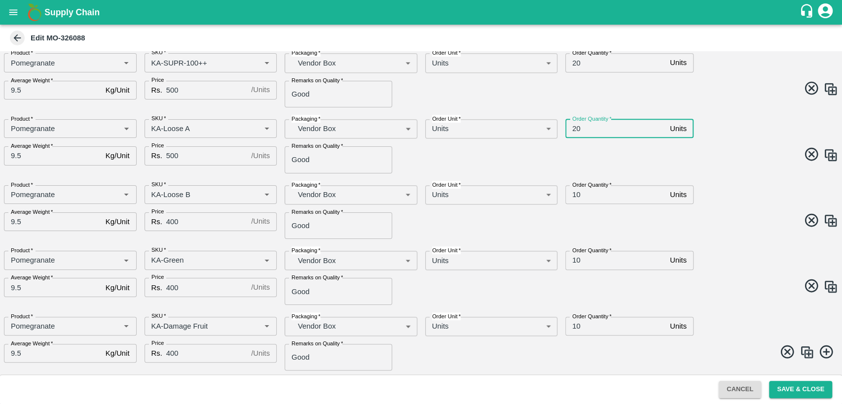
click at [576, 127] on input "20" at bounding box center [615, 128] width 101 height 19
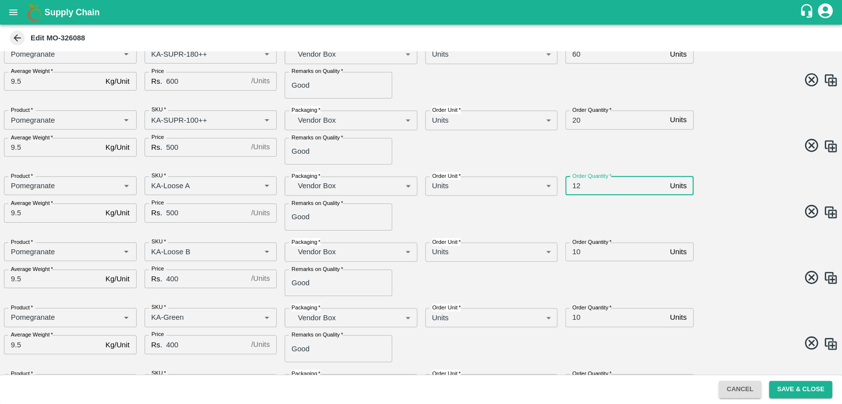
click at [573, 186] on input "12" at bounding box center [615, 185] width 101 height 19
type input "10"
click at [684, 218] on span at bounding box center [627, 213] width 421 height 19
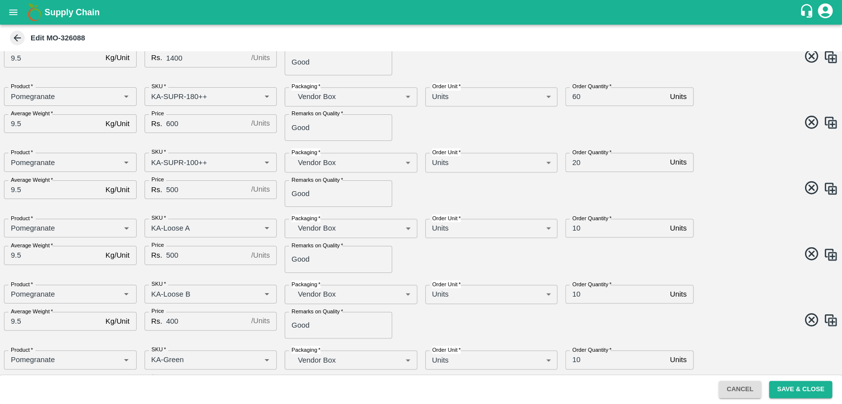
scroll to position [532, 0]
click at [573, 165] on input "20" at bounding box center [615, 163] width 101 height 19
type input "10"
click at [574, 93] on input "60" at bounding box center [615, 97] width 101 height 19
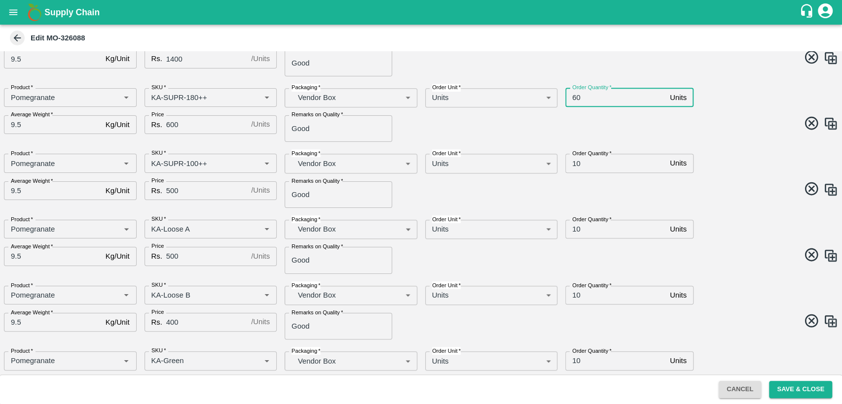
click at [574, 93] on input "60" at bounding box center [615, 97] width 101 height 19
type input "40"
click at [723, 174] on div "Product   * Product   * SKU   * SKU   * Packaging   * Vendor Box BOM/276 Packag…" at bounding box center [417, 177] width 842 height 62
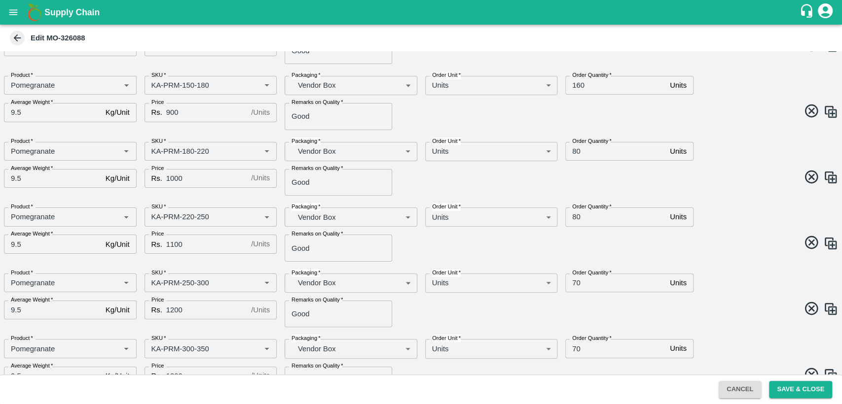
scroll to position [0, 0]
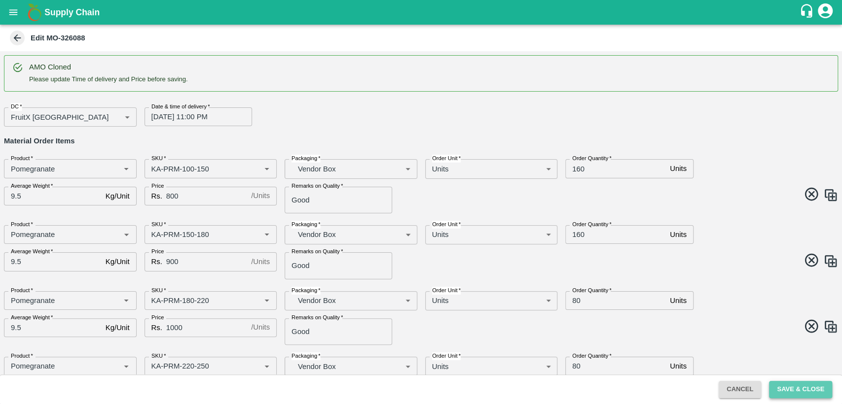
click at [799, 384] on button "Save & Close" at bounding box center [800, 389] width 63 height 17
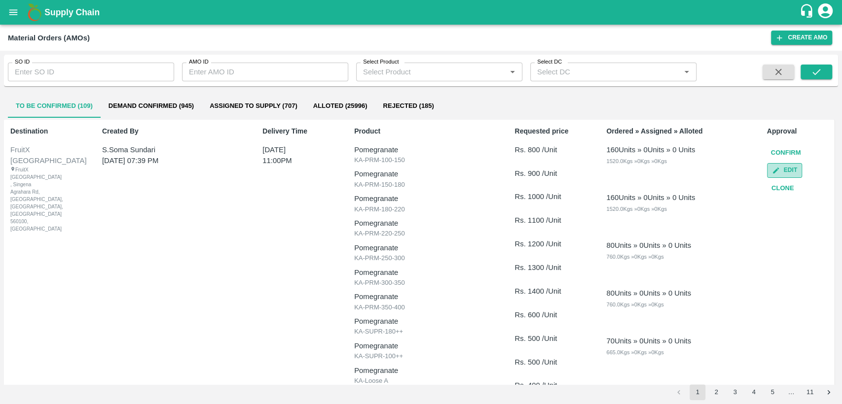
click at [783, 165] on button "Edit" at bounding box center [784, 170] width 35 height 14
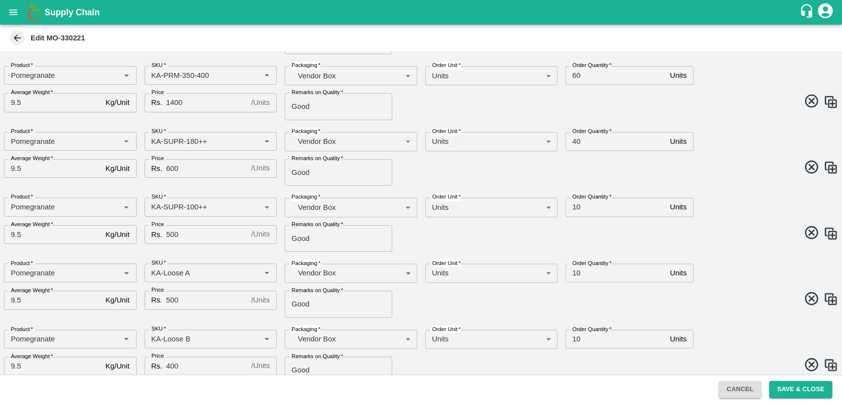
scroll to position [452, 0]
click at [575, 204] on input "10" at bounding box center [615, 207] width 101 height 19
click at [575, 204] on input "1200" at bounding box center [615, 207] width 101 height 19
type input "20"
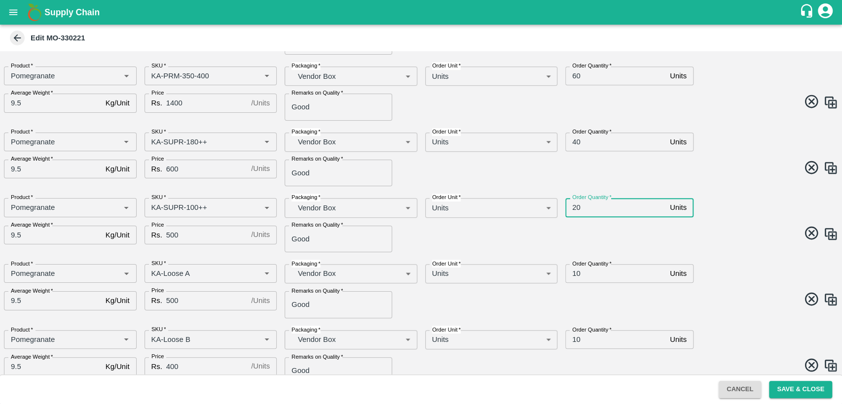
click at [575, 275] on input "10" at bounding box center [615, 273] width 101 height 19
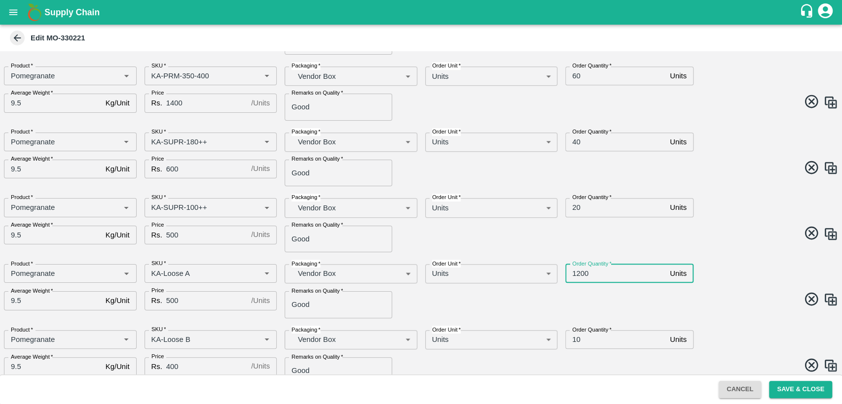
click at [575, 275] on input "1200" at bounding box center [615, 273] width 101 height 19
type input "20"
click at [574, 341] on input "10" at bounding box center [615, 339] width 101 height 19
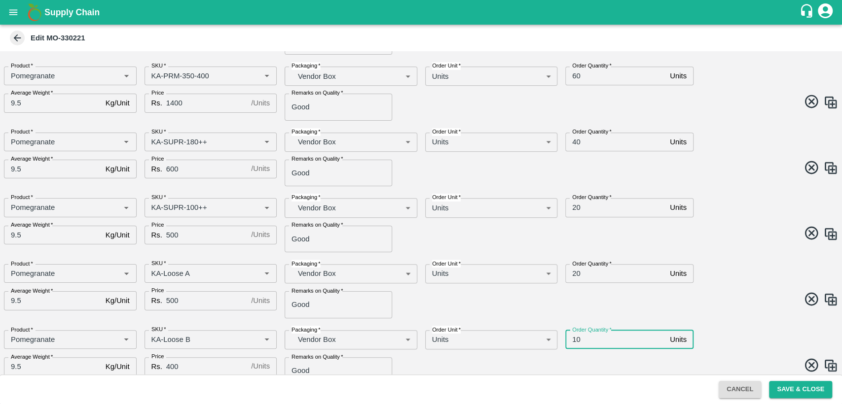
click at [574, 341] on input "10" at bounding box center [615, 339] width 101 height 19
type input "20"
click at [738, 298] on span at bounding box center [627, 300] width 421 height 19
click at [804, 391] on button "Save & Close" at bounding box center [800, 389] width 63 height 17
